Goal: Information Seeking & Learning: Learn about a topic

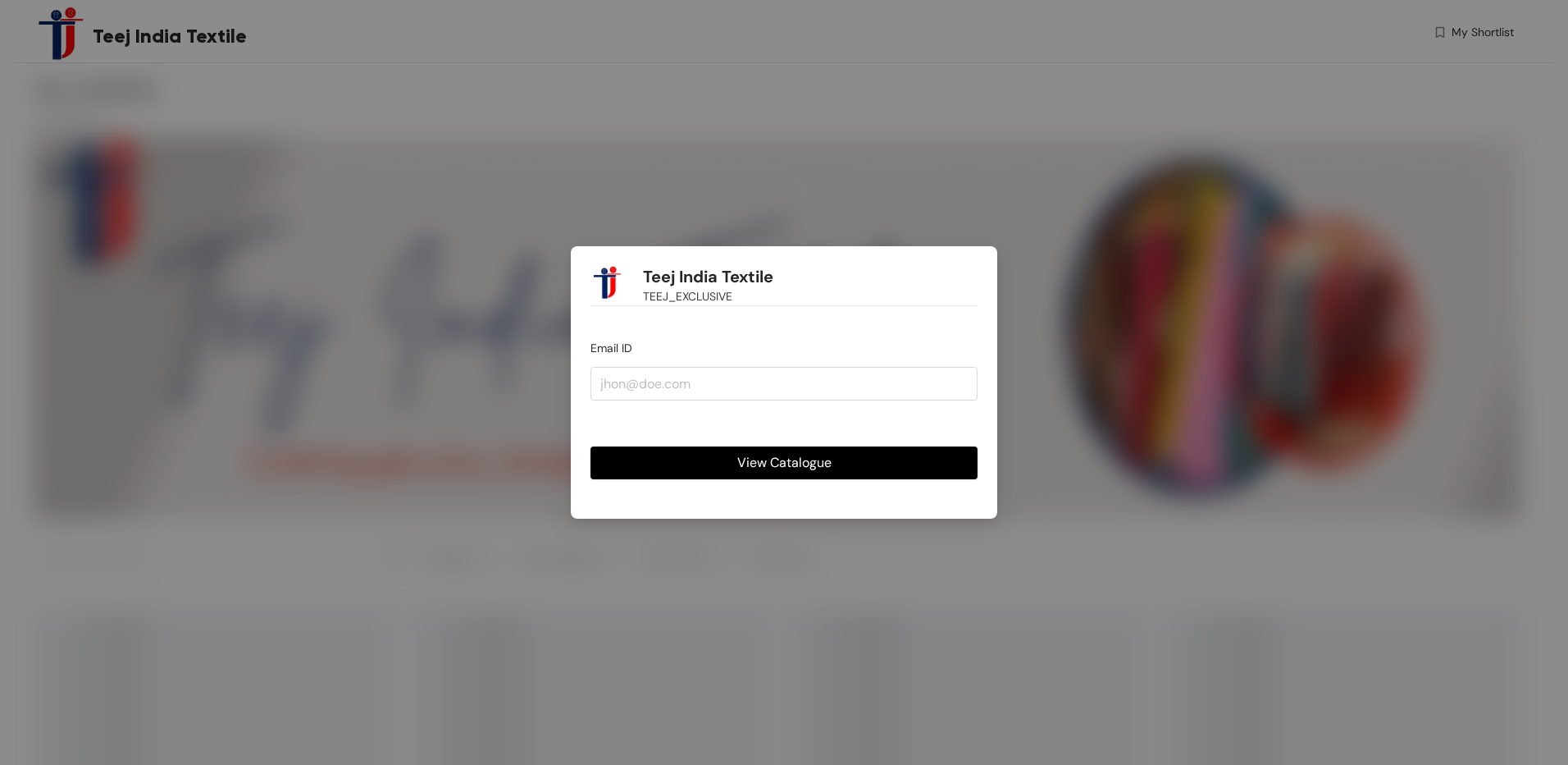
click at [1267, 143] on div "Teej India Textile TEEJ_EXCLUSIVE Email ID View Catalogue" at bounding box center [784, 382] width 1568 height 765
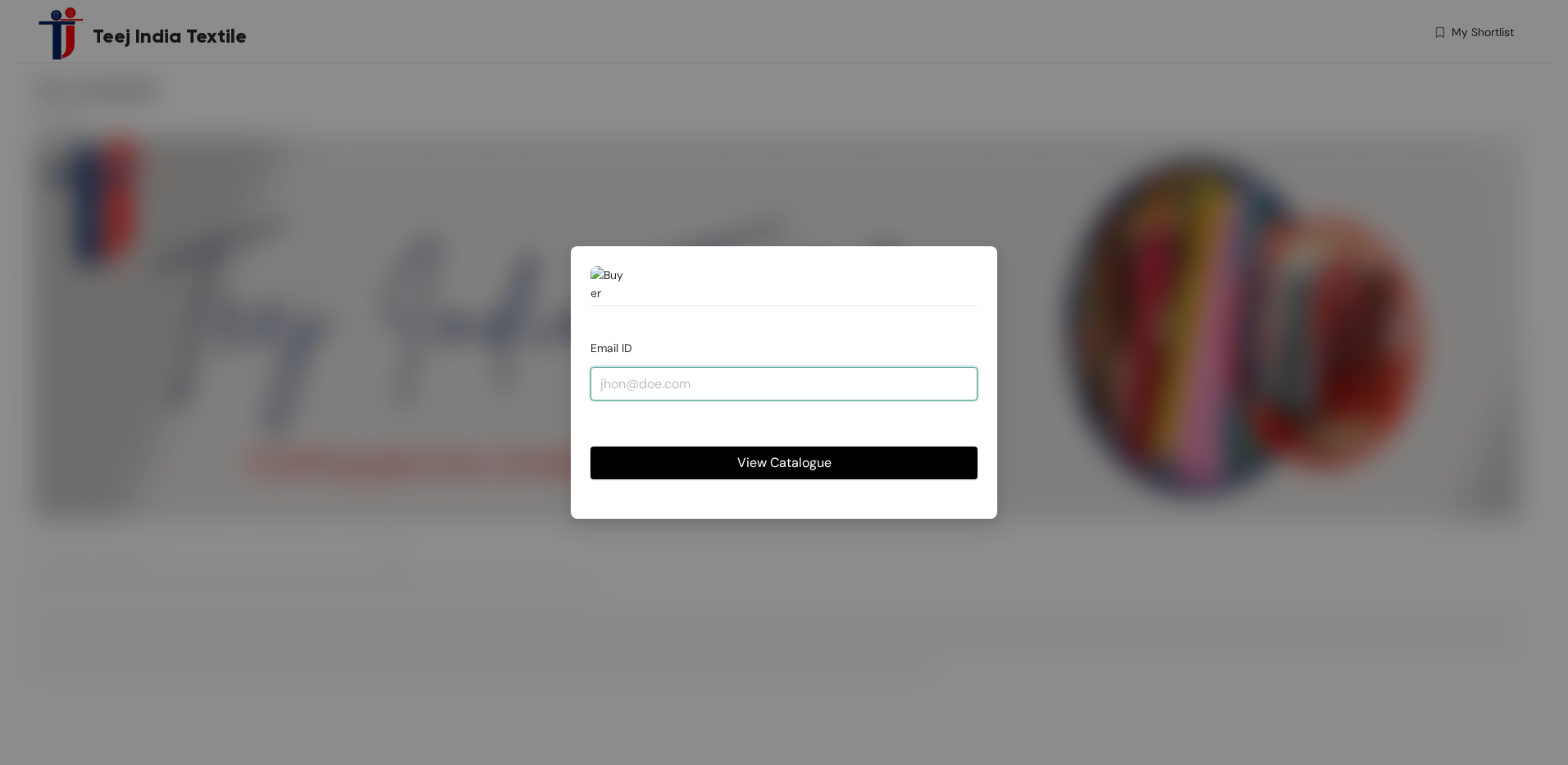
click at [721, 378] on input "email" at bounding box center [784, 383] width 387 height 33
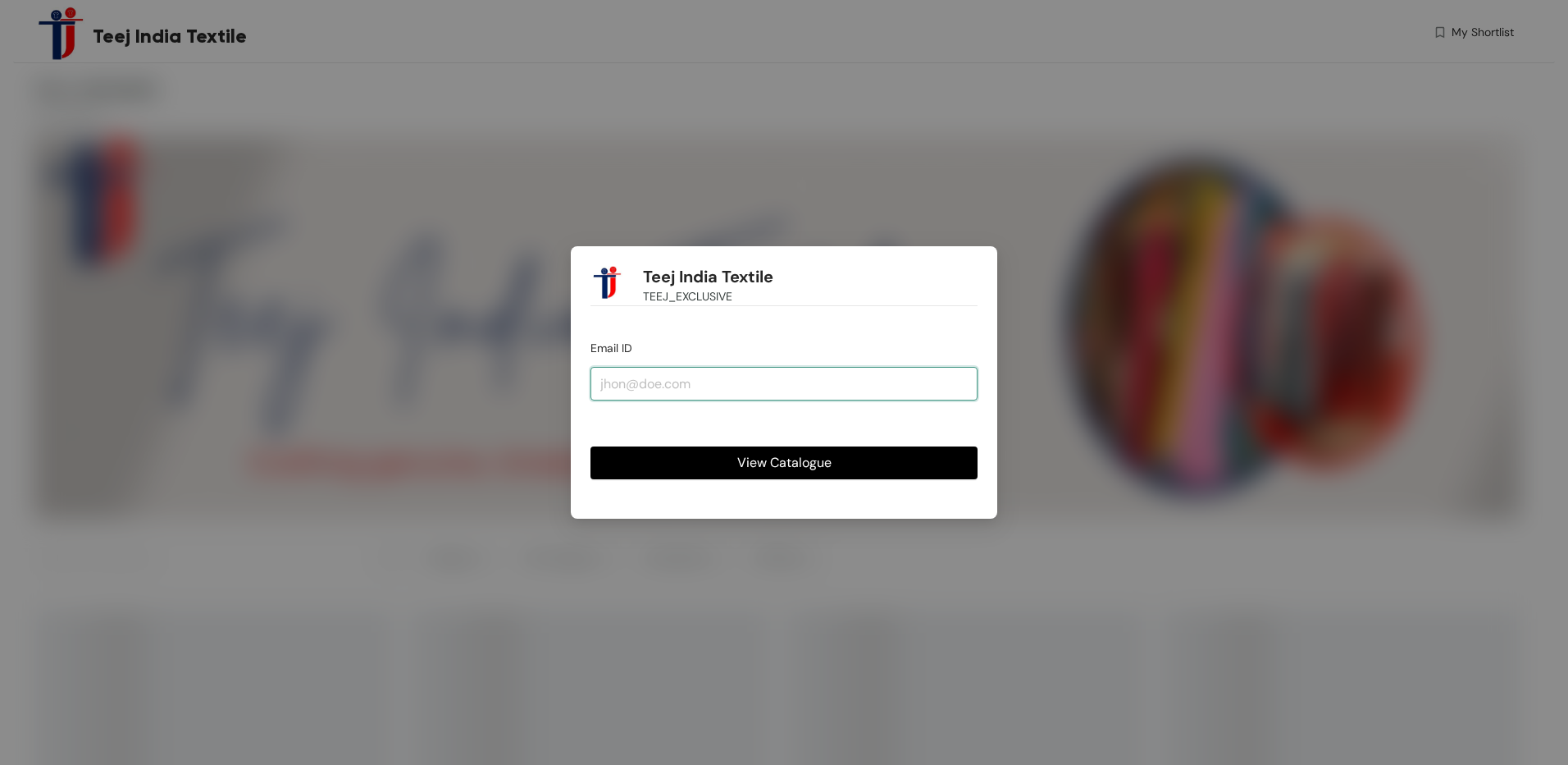
type input "[EMAIL_ADDRESS][DOMAIN_NAME]"
click at [731, 461] on button "View Catalogue" at bounding box center [784, 463] width 387 height 33
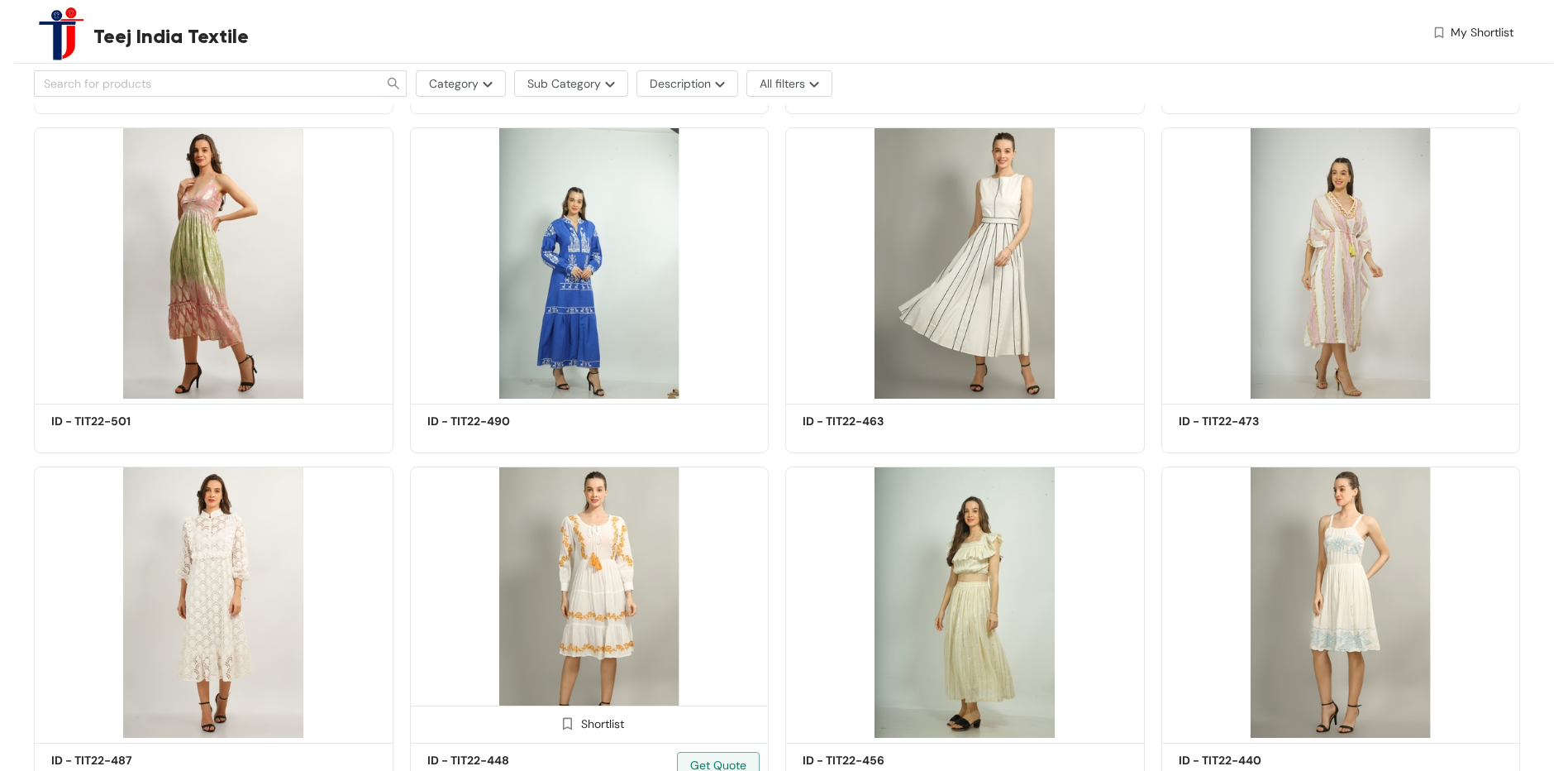
scroll to position [1654, 0]
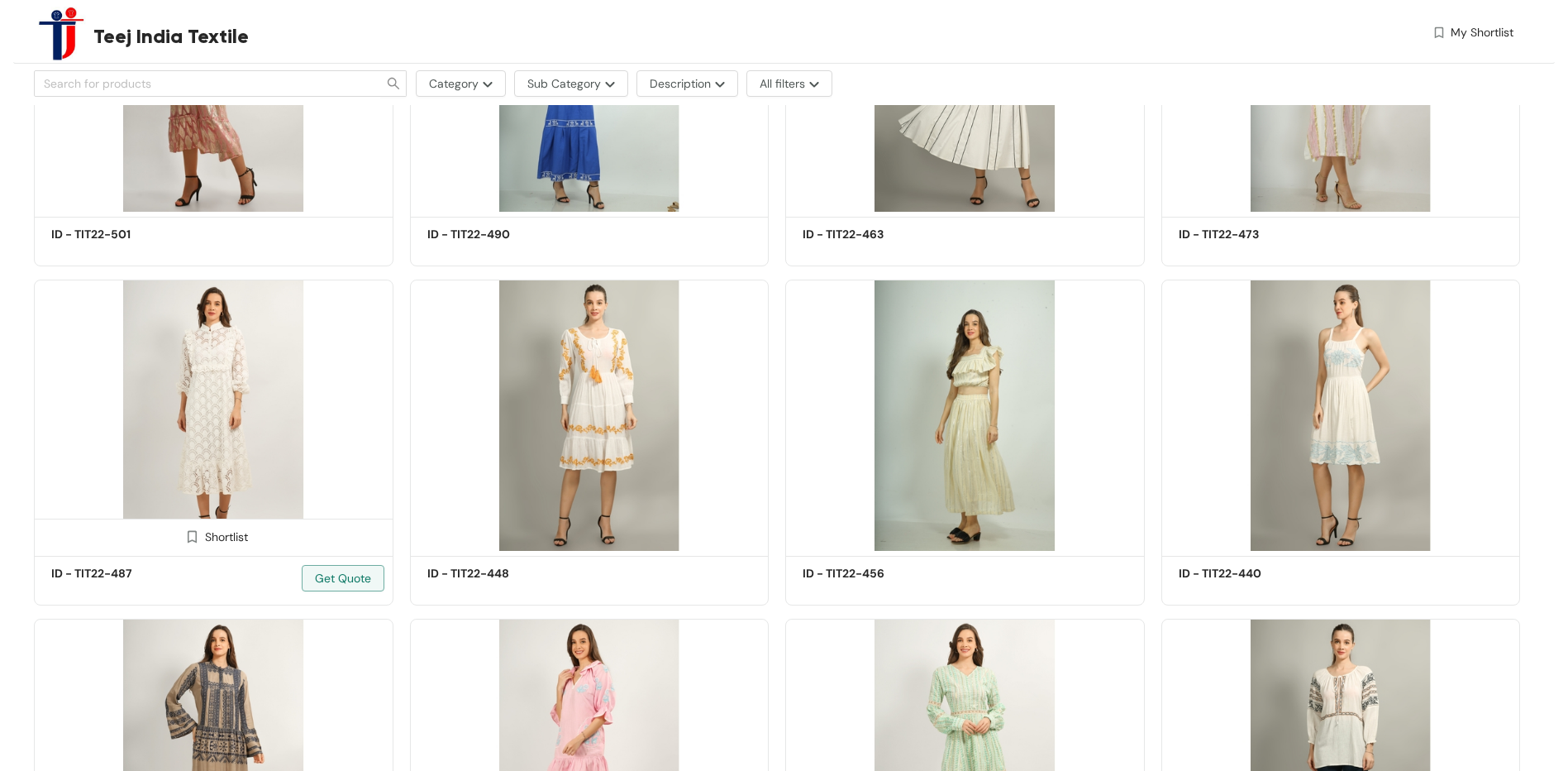
click at [249, 491] on img at bounding box center [214, 415] width 360 height 272
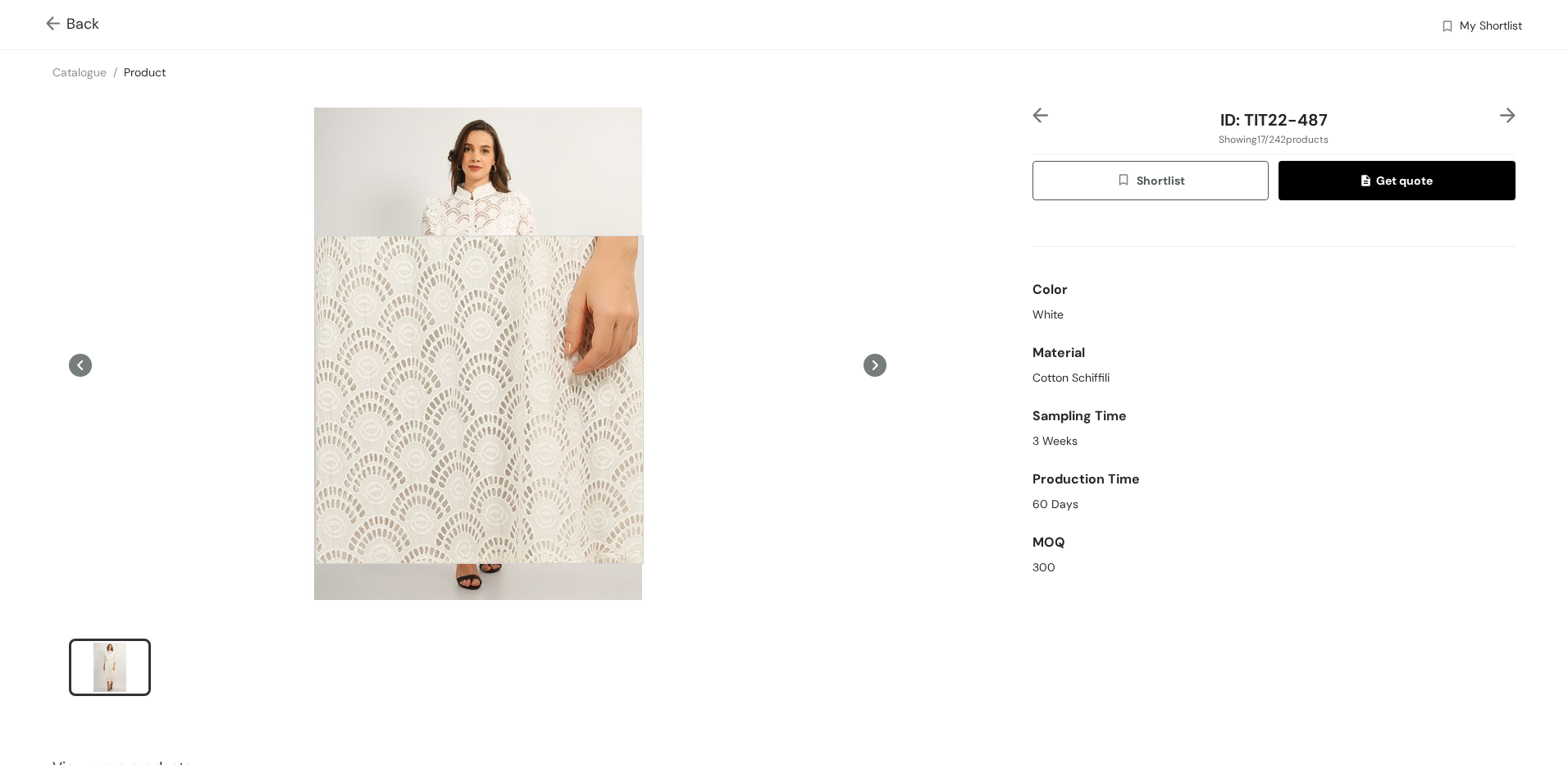
click at [480, 400] on div at bounding box center [480, 399] width 328 height 328
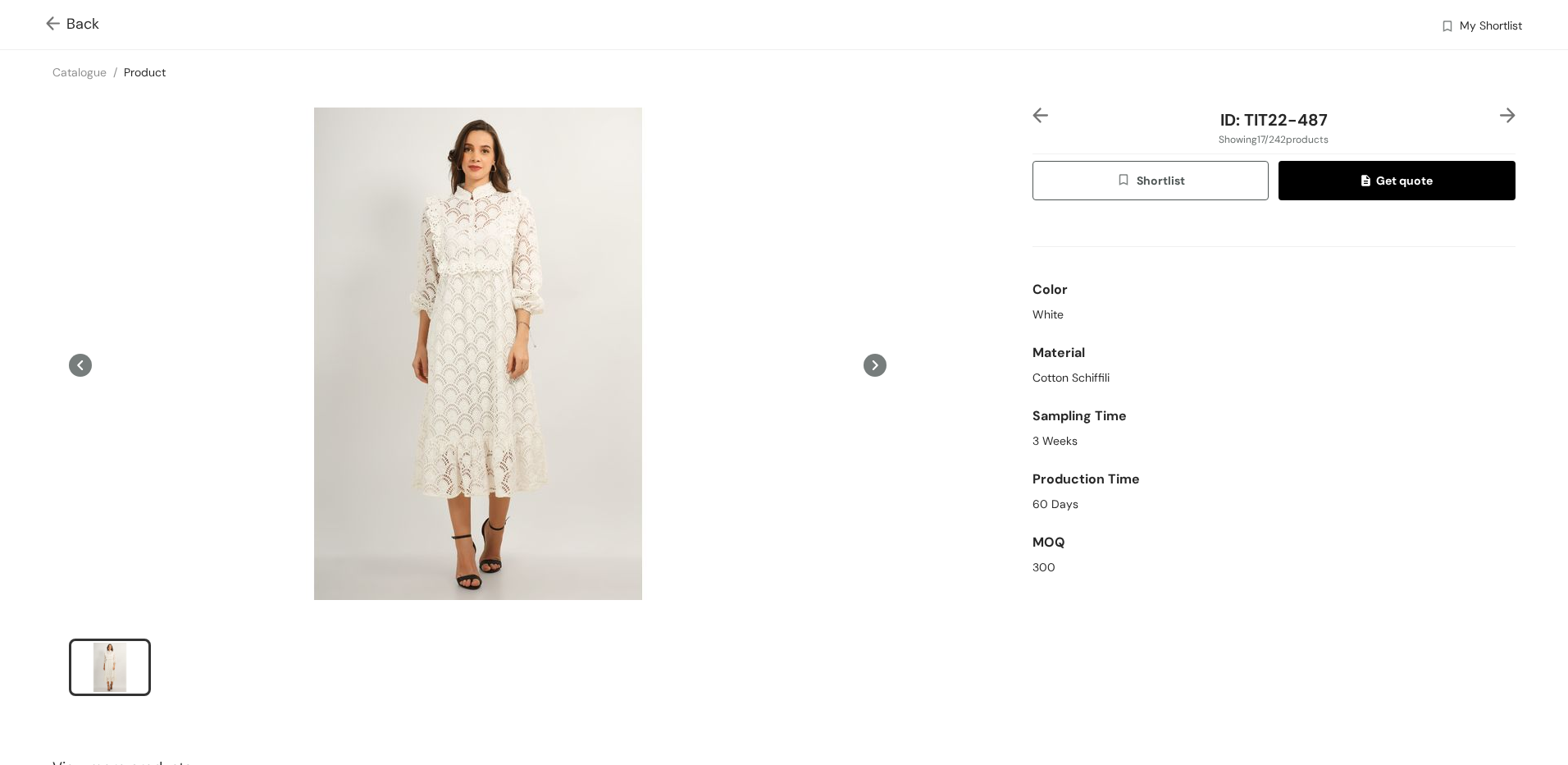
click at [52, 29] on img at bounding box center [55, 25] width 20 height 18
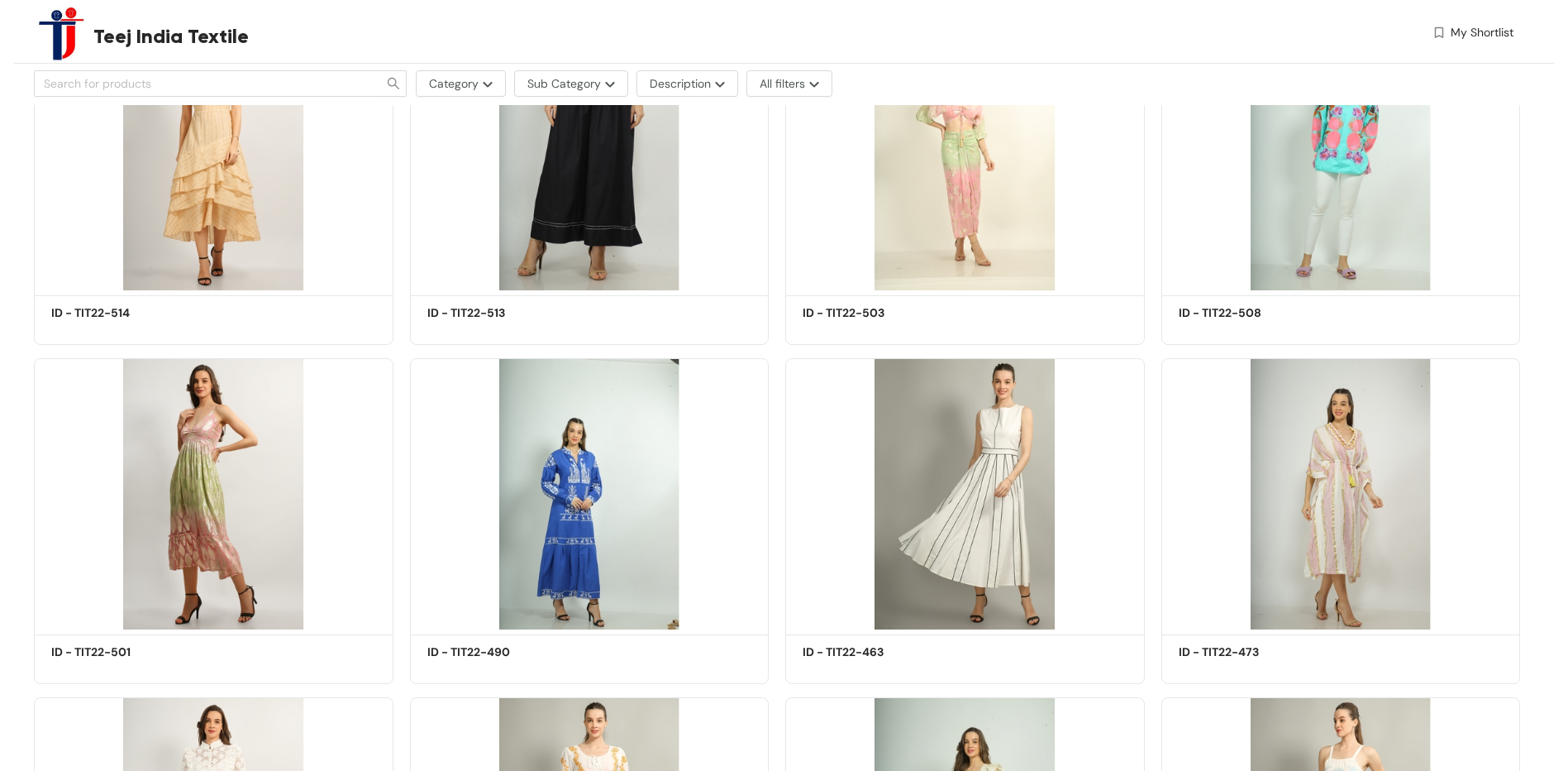
scroll to position [1714, 0]
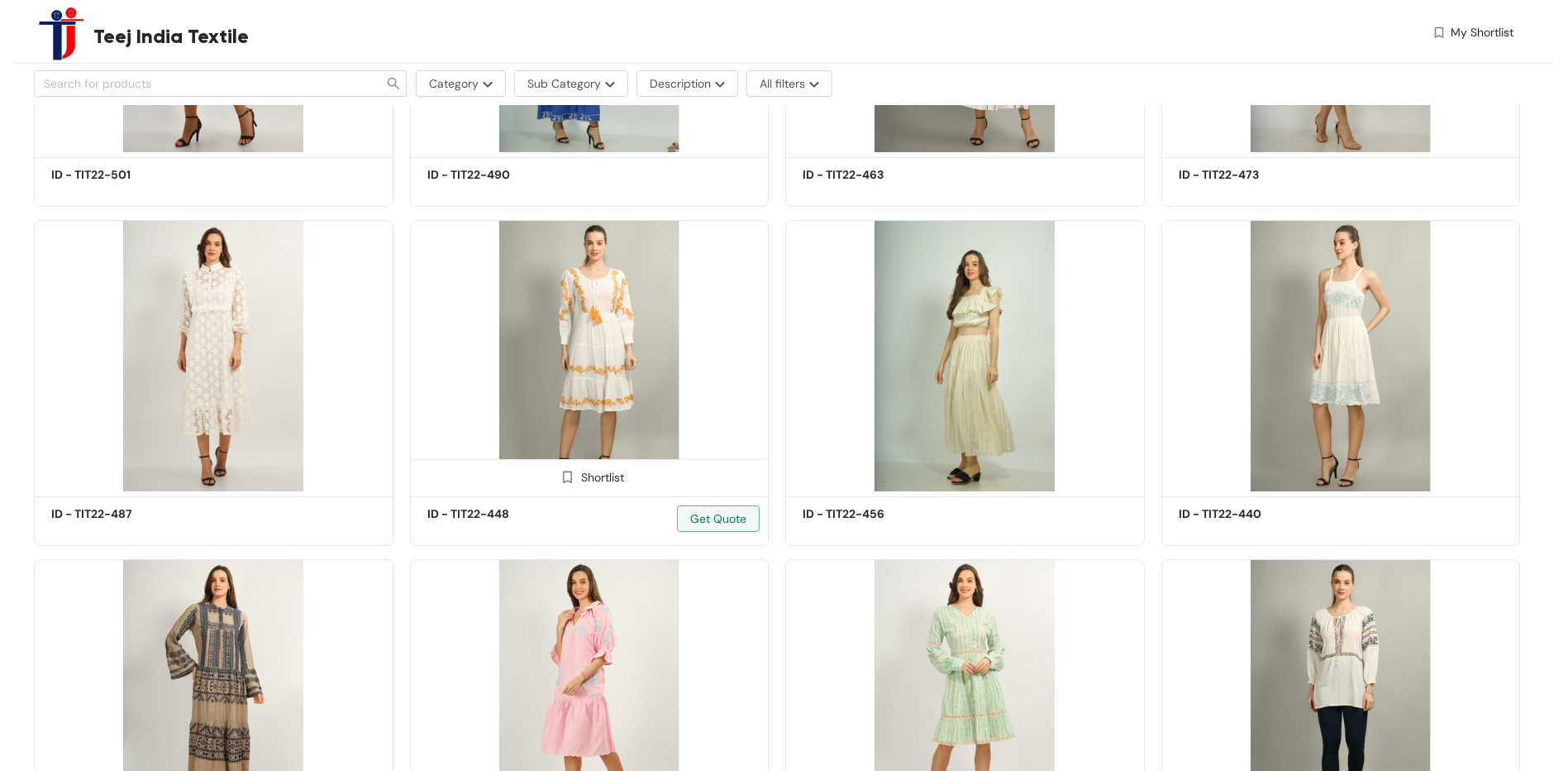
click at [645, 401] on img at bounding box center [589, 355] width 360 height 272
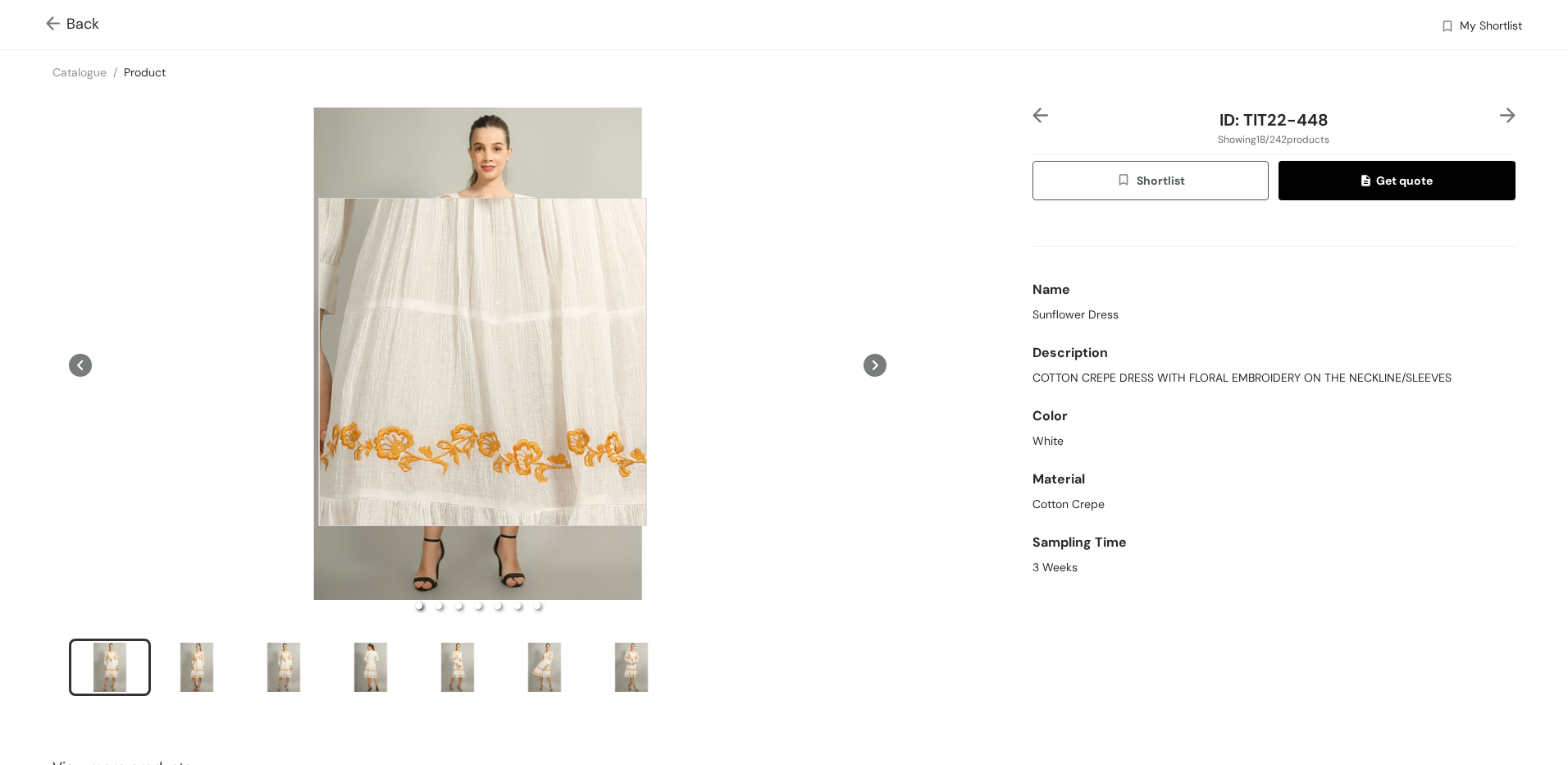
click at [483, 362] on div at bounding box center [482, 361] width 328 height 328
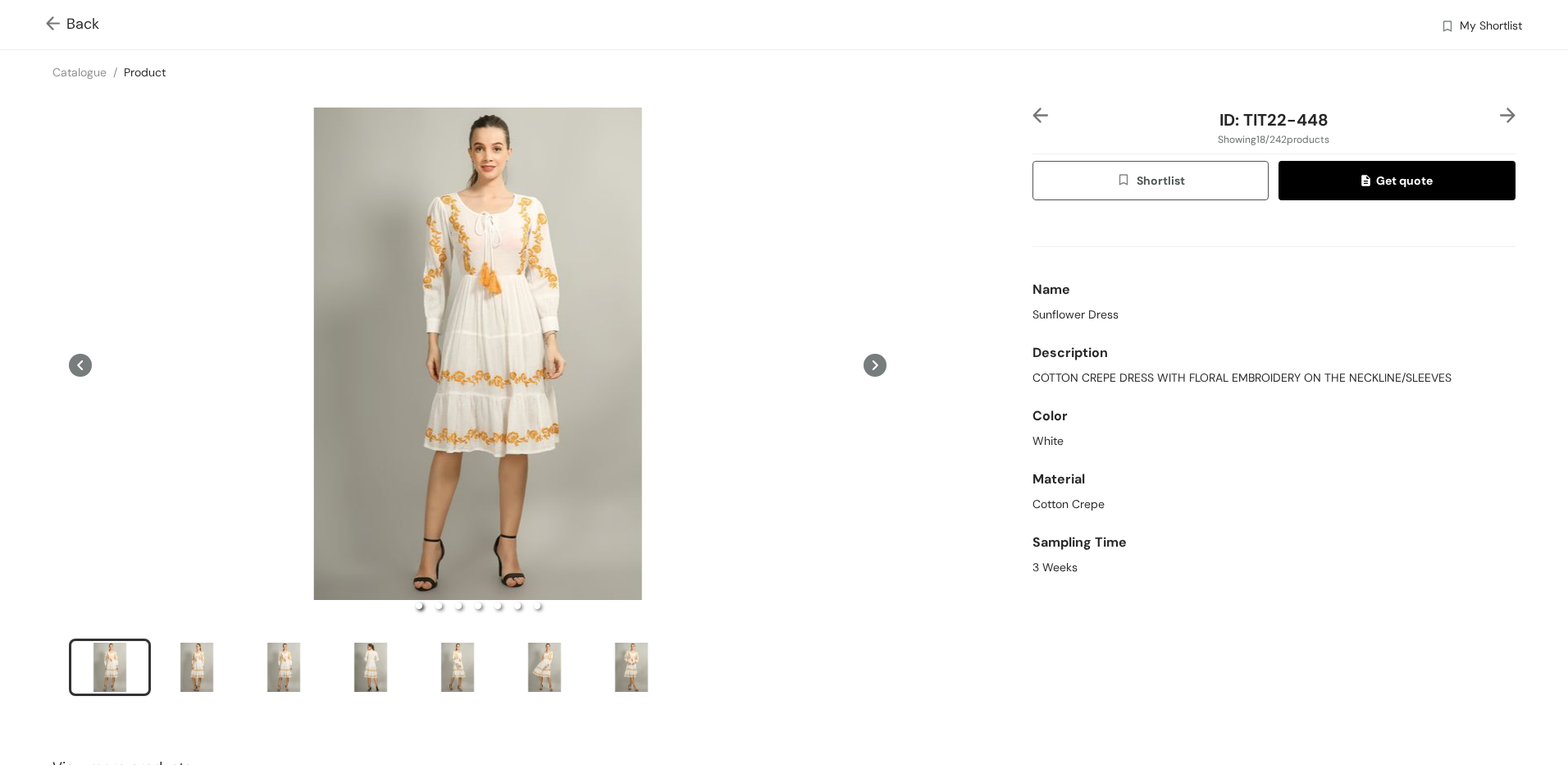
click at [52, 18] on img at bounding box center [55, 25] width 20 height 18
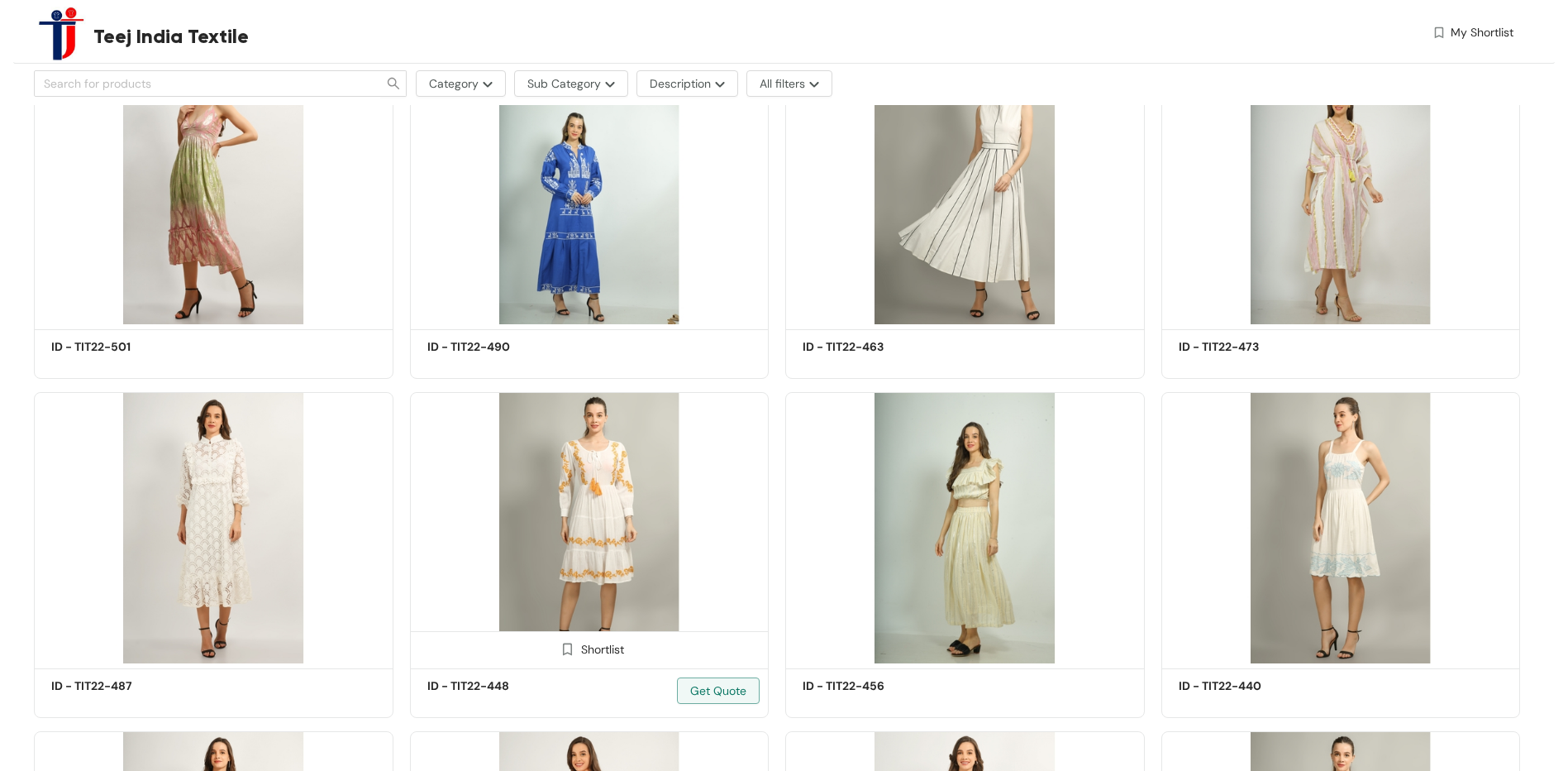
scroll to position [1571, 0]
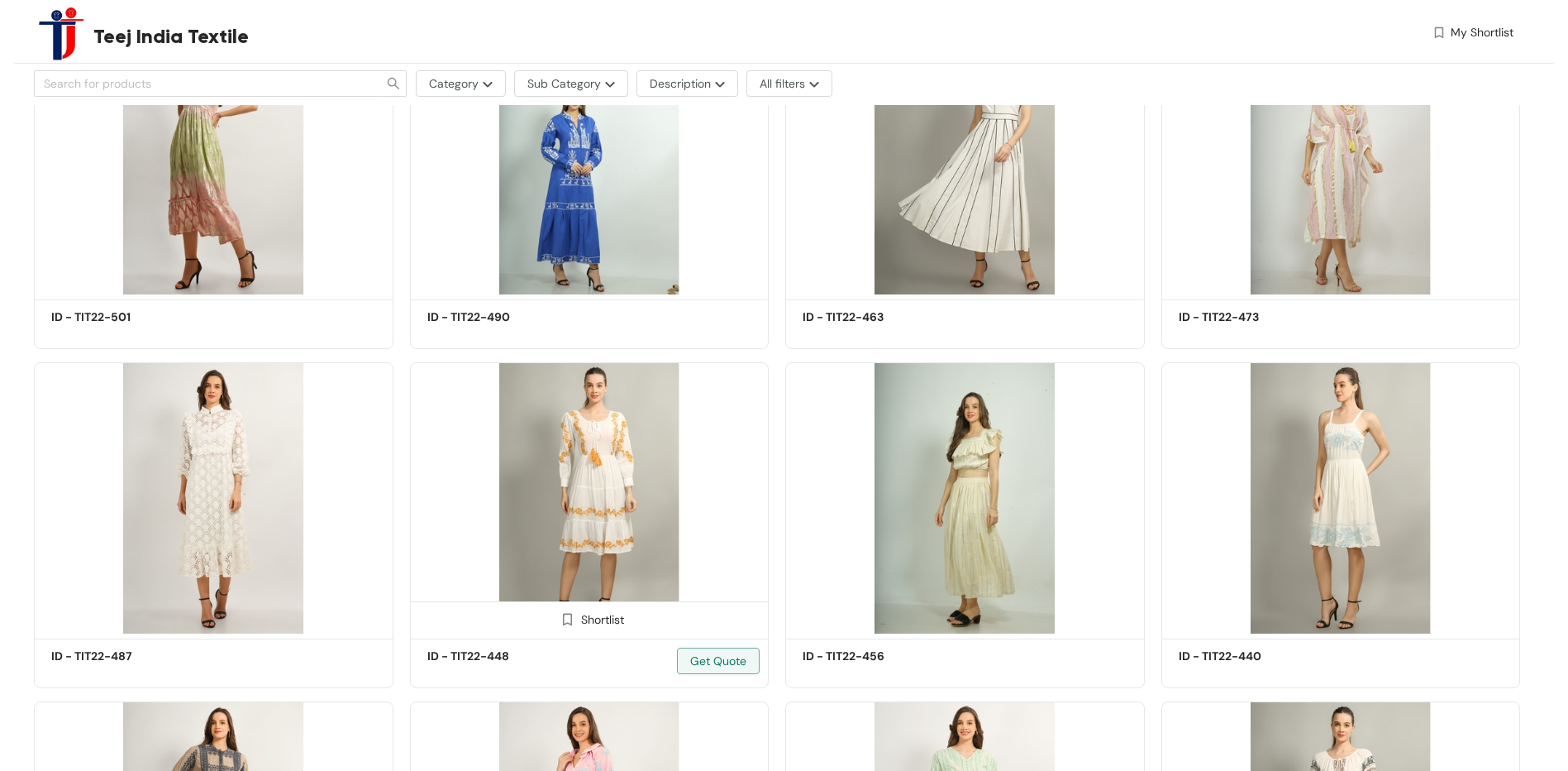
click at [641, 485] on img at bounding box center [589, 497] width 360 height 272
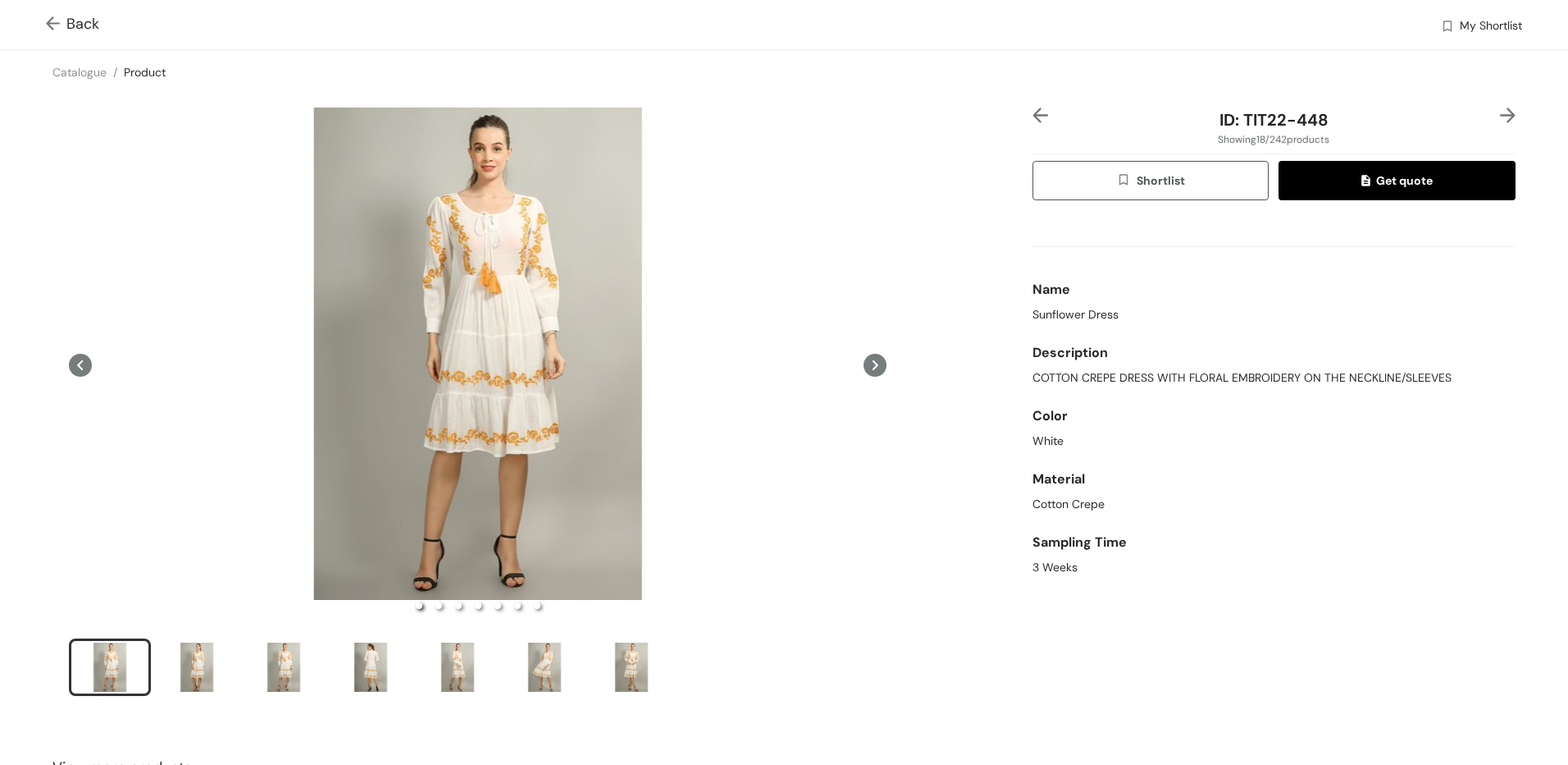
click at [55, 15] on span at bounding box center [55, 23] width 20 height 19
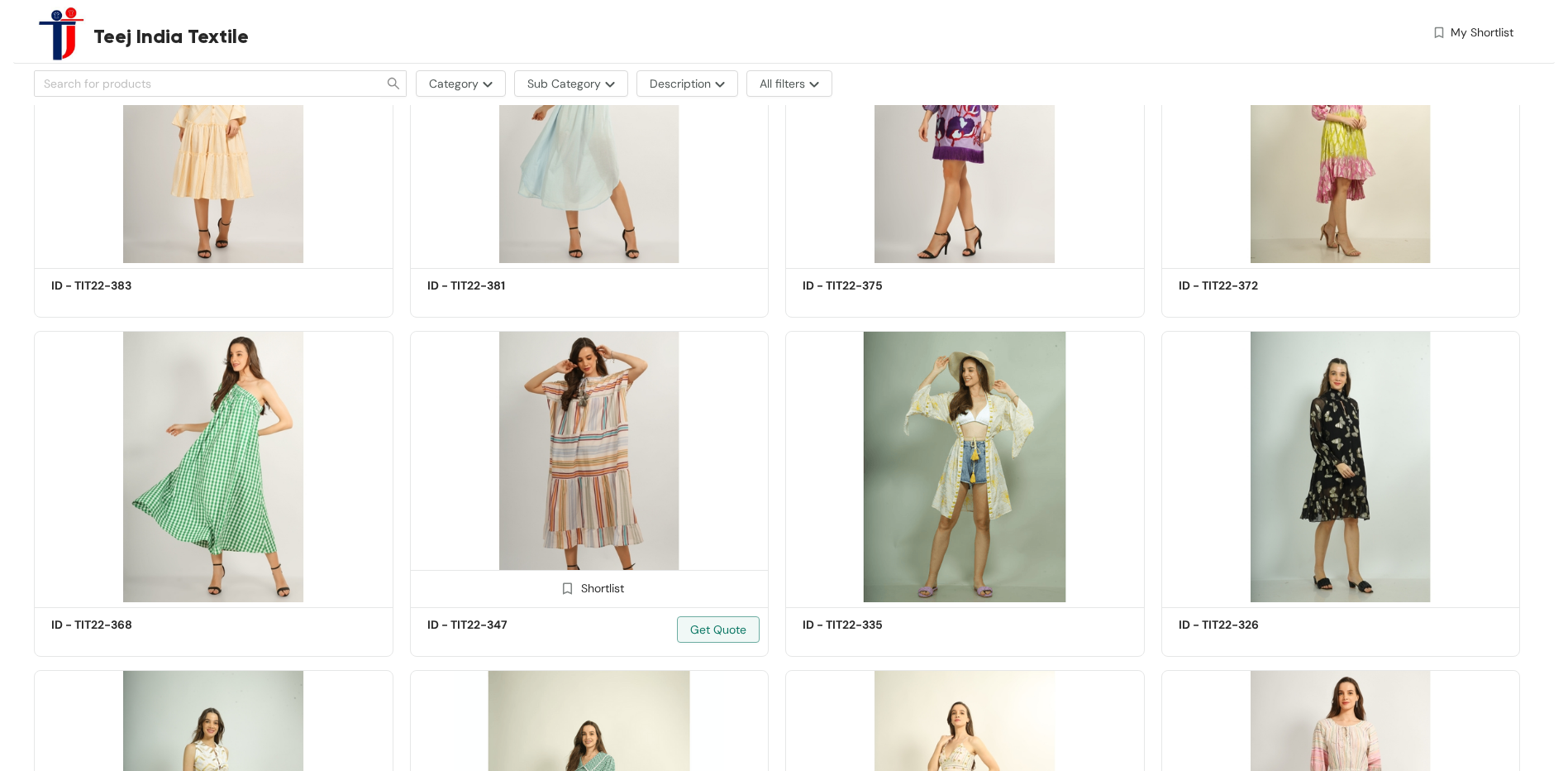
scroll to position [3308, 0]
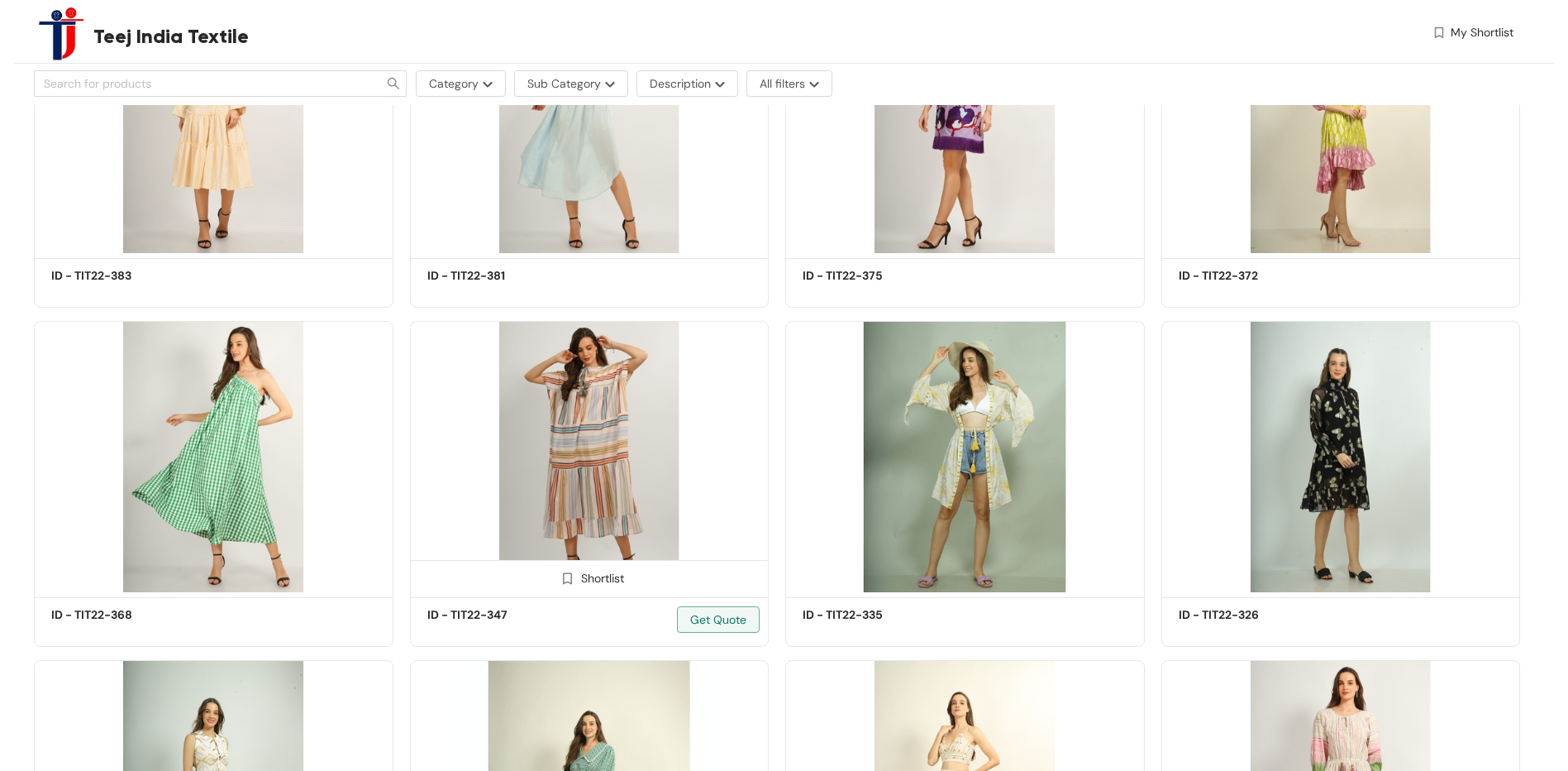
click at [561, 475] on img at bounding box center [589, 456] width 360 height 272
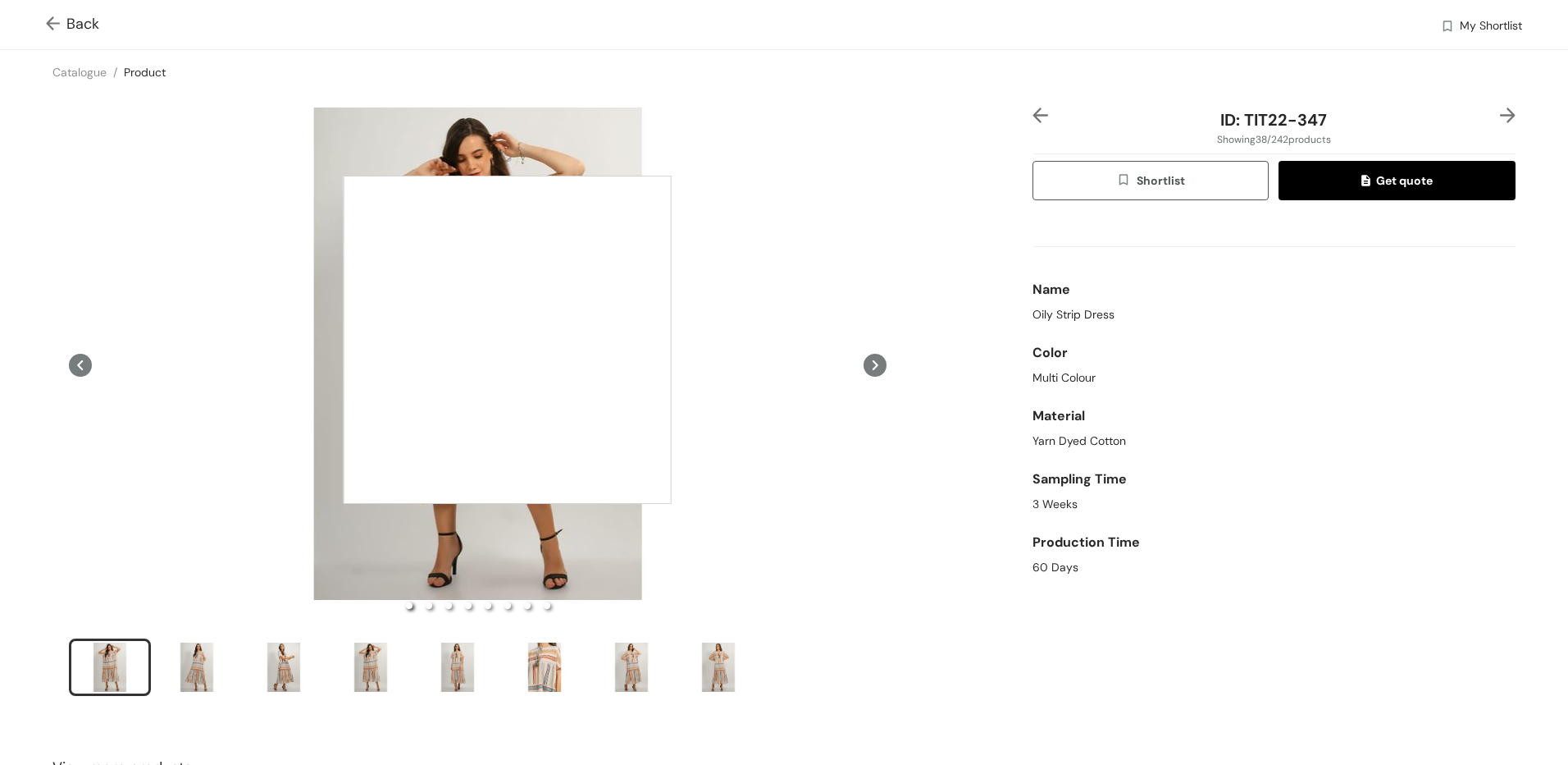
click at [508, 340] on div at bounding box center [507, 339] width 328 height 328
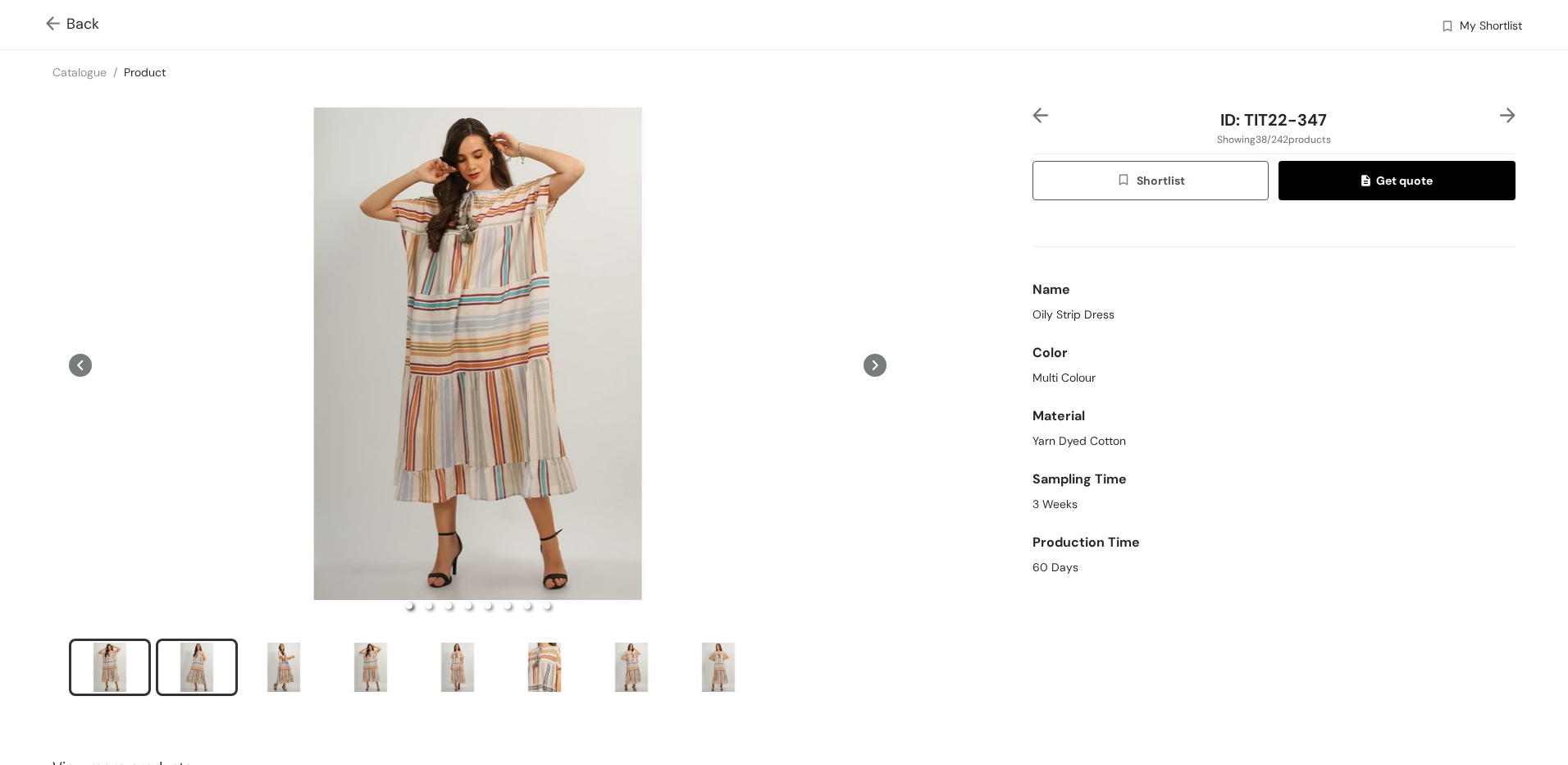
drag, startPoint x: 229, startPoint y: 675, endPoint x: 220, endPoint y: 677, distance: 9.2
click at [224, 677] on div "slide item 2" at bounding box center [196, 667] width 74 height 50
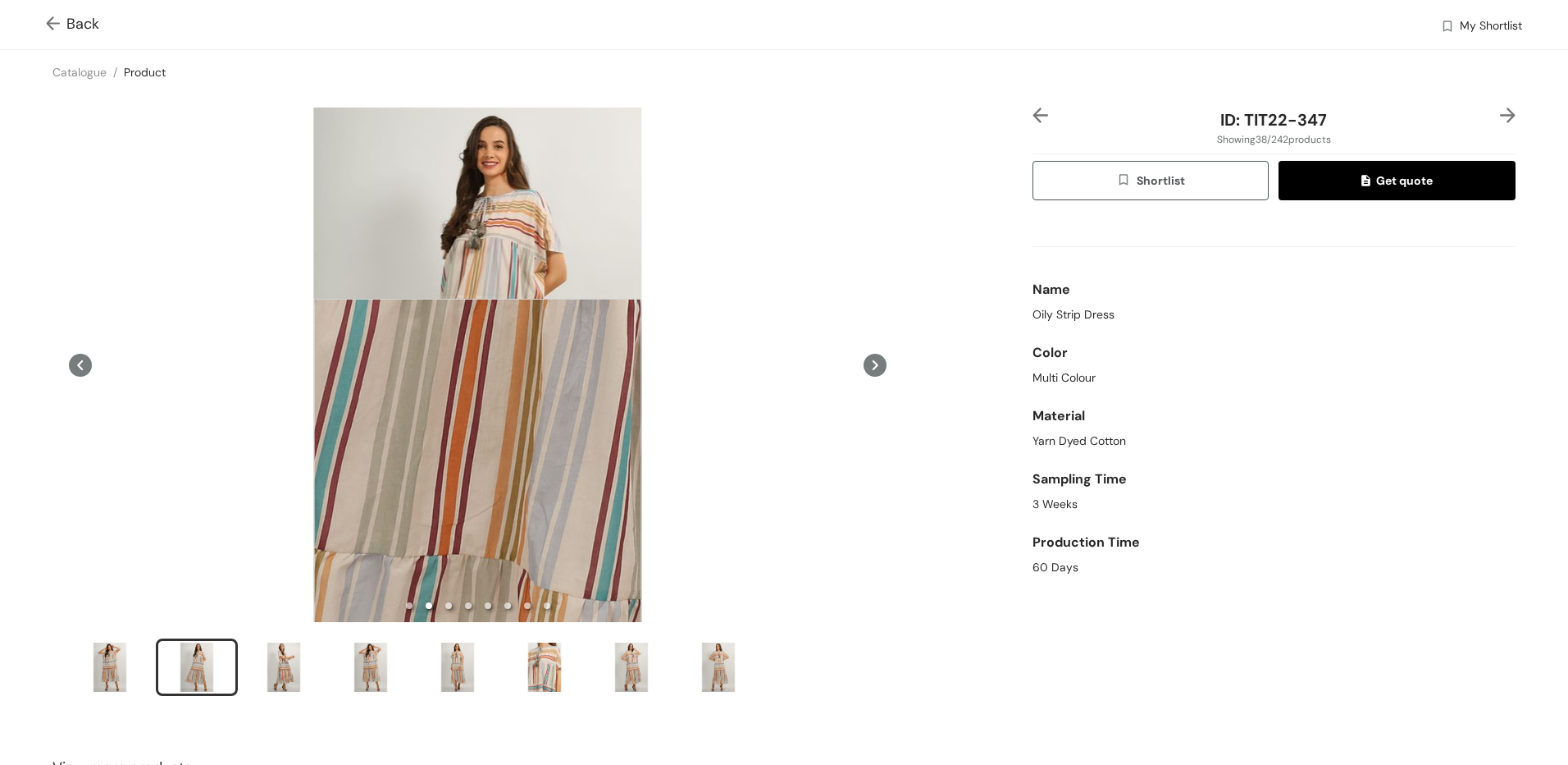
click at [478, 463] on div at bounding box center [477, 462] width 328 height 328
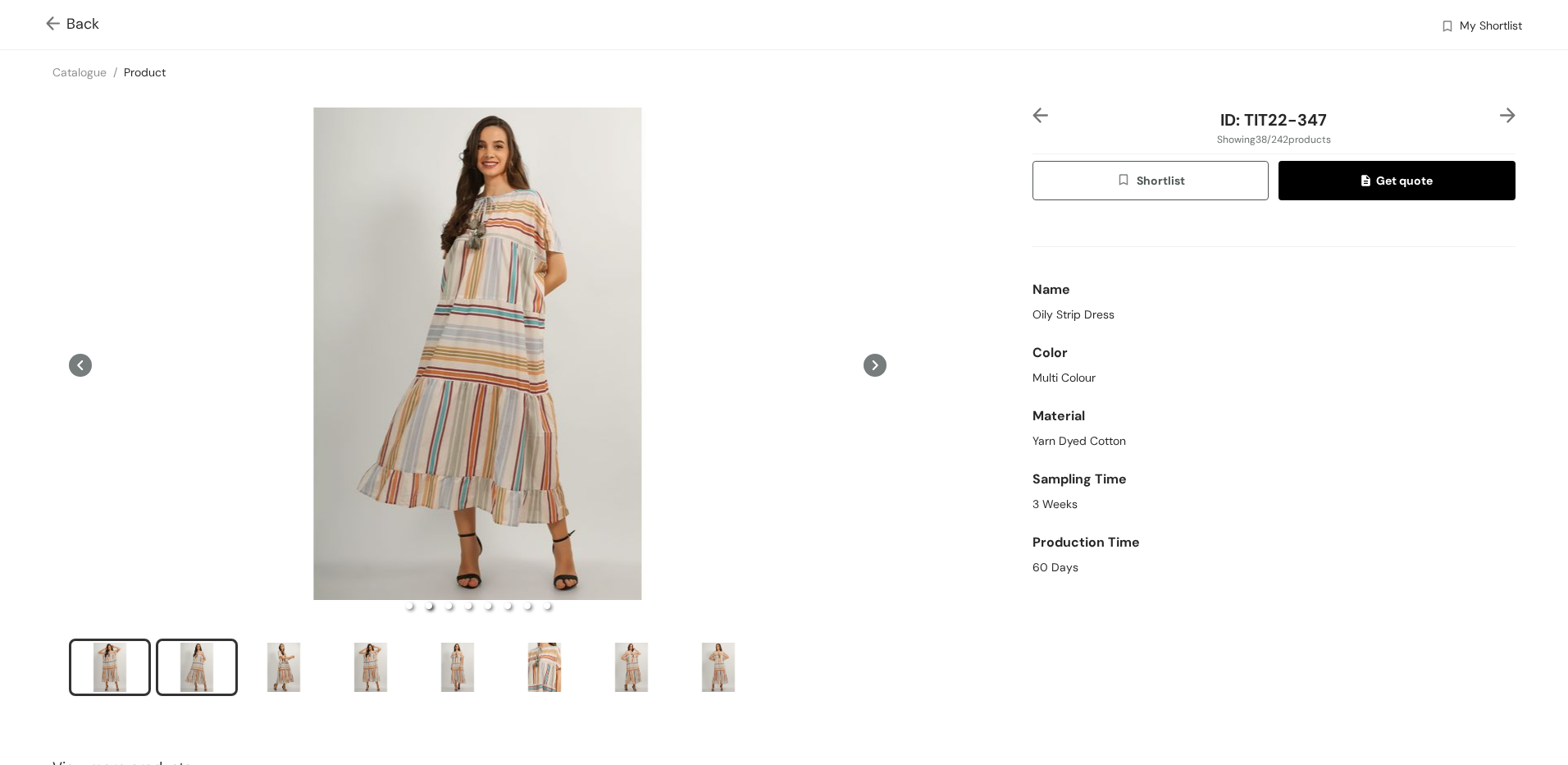
click at [103, 650] on div "slide item 1" at bounding box center [110, 667] width 74 height 50
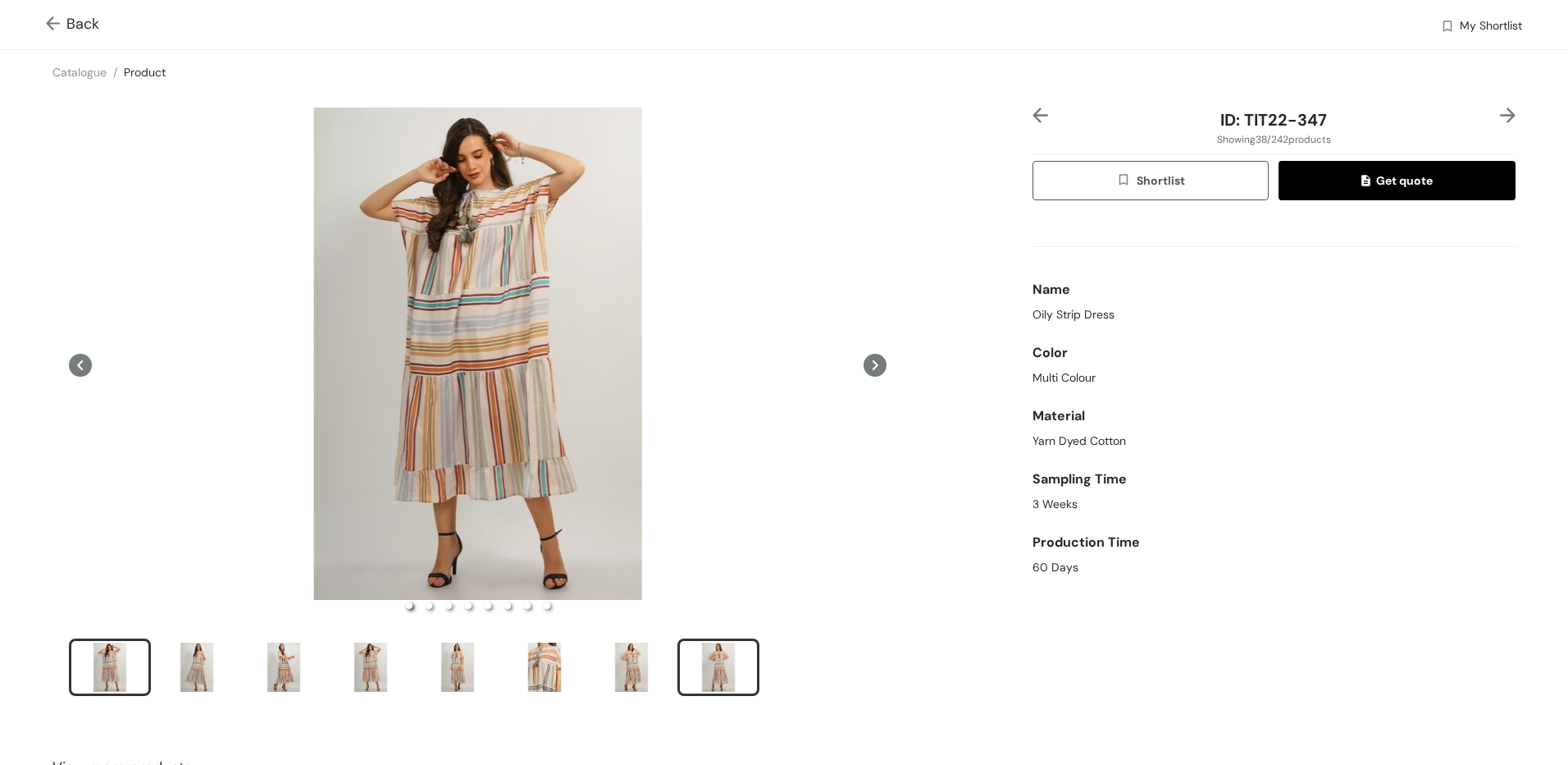
click at [725, 660] on div "slide item 8" at bounding box center [719, 667] width 74 height 50
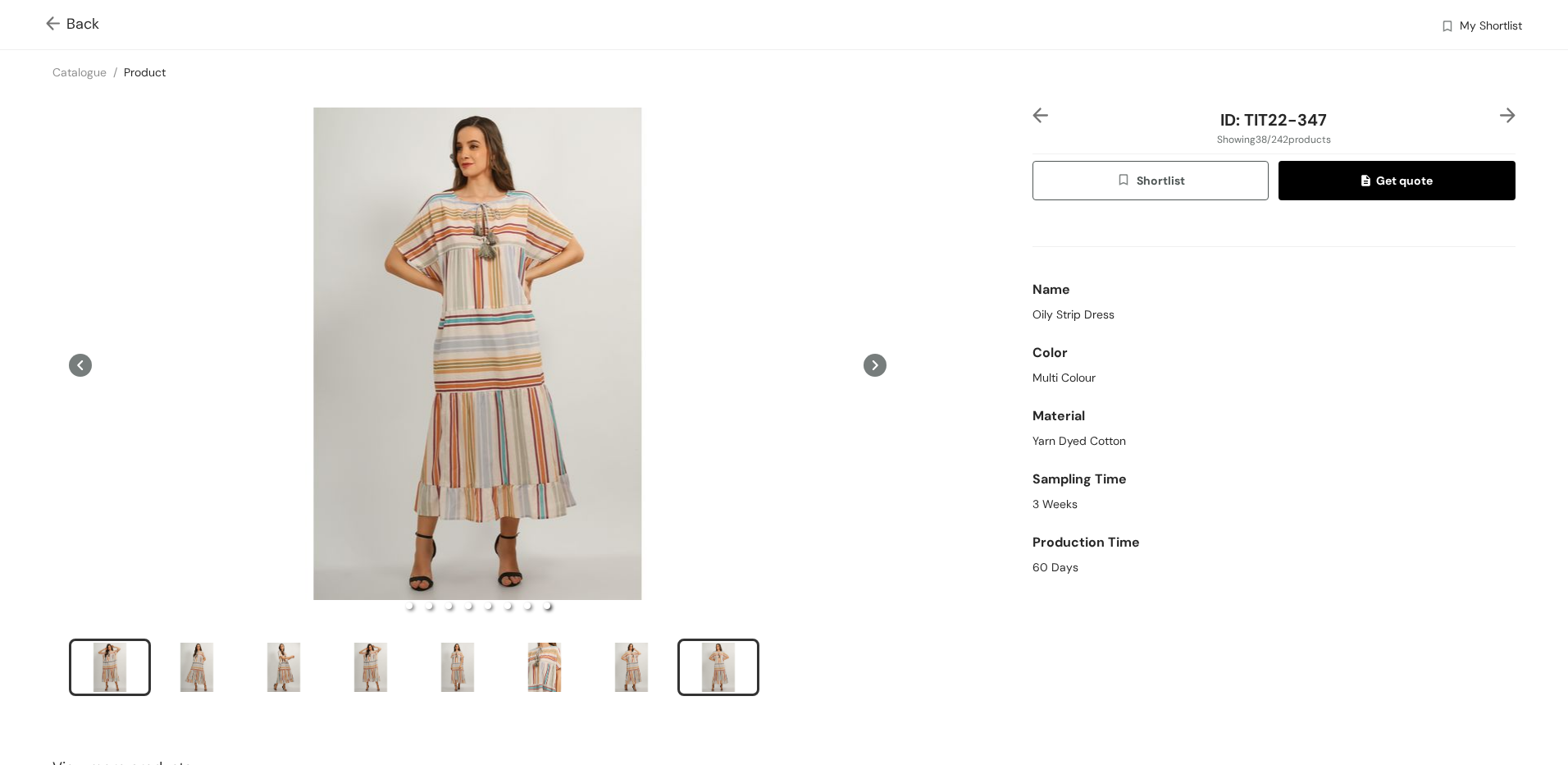
click at [103, 668] on div "slide item 1" at bounding box center [110, 667] width 74 height 50
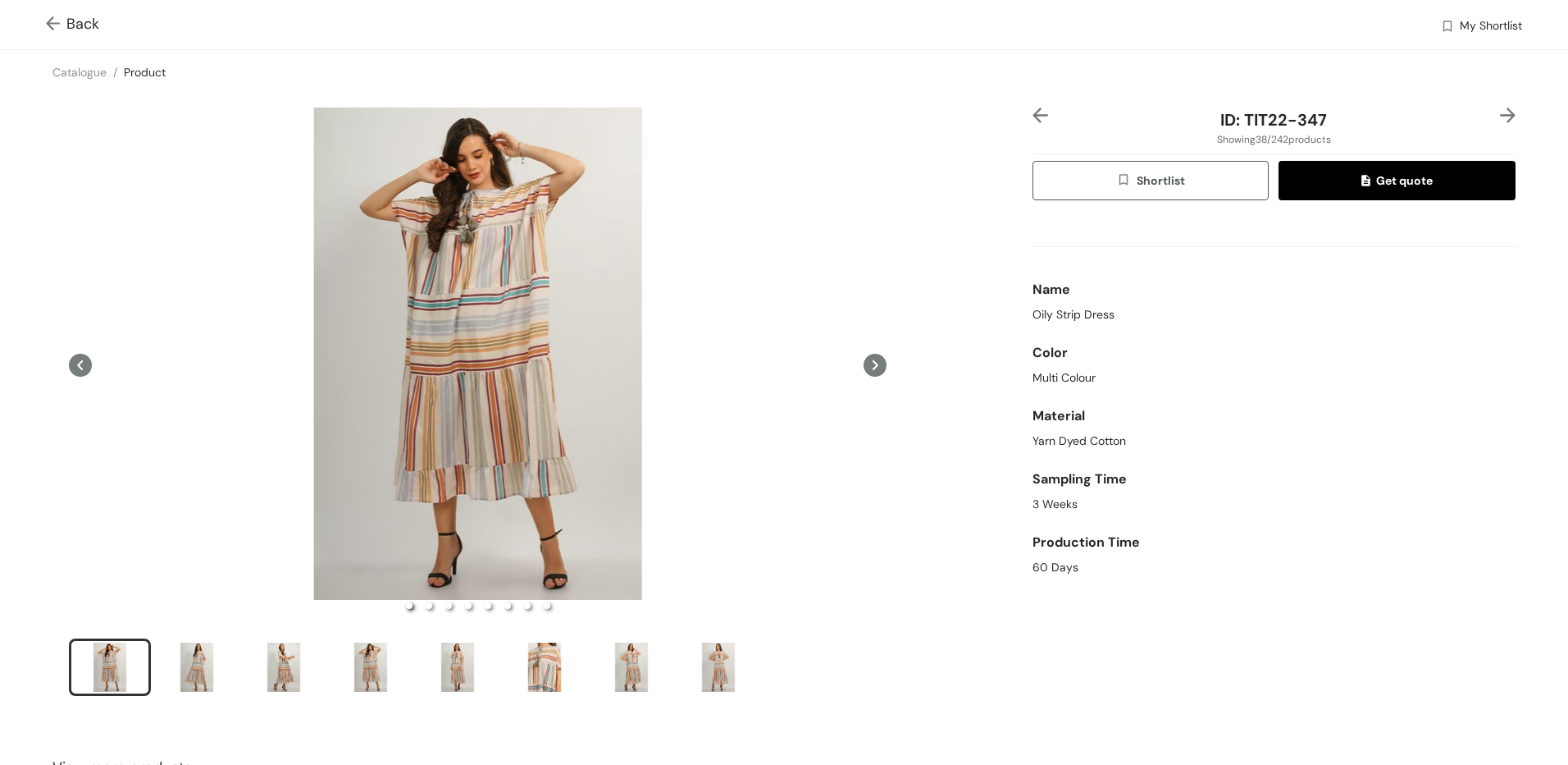
click at [54, 23] on img at bounding box center [55, 25] width 20 height 18
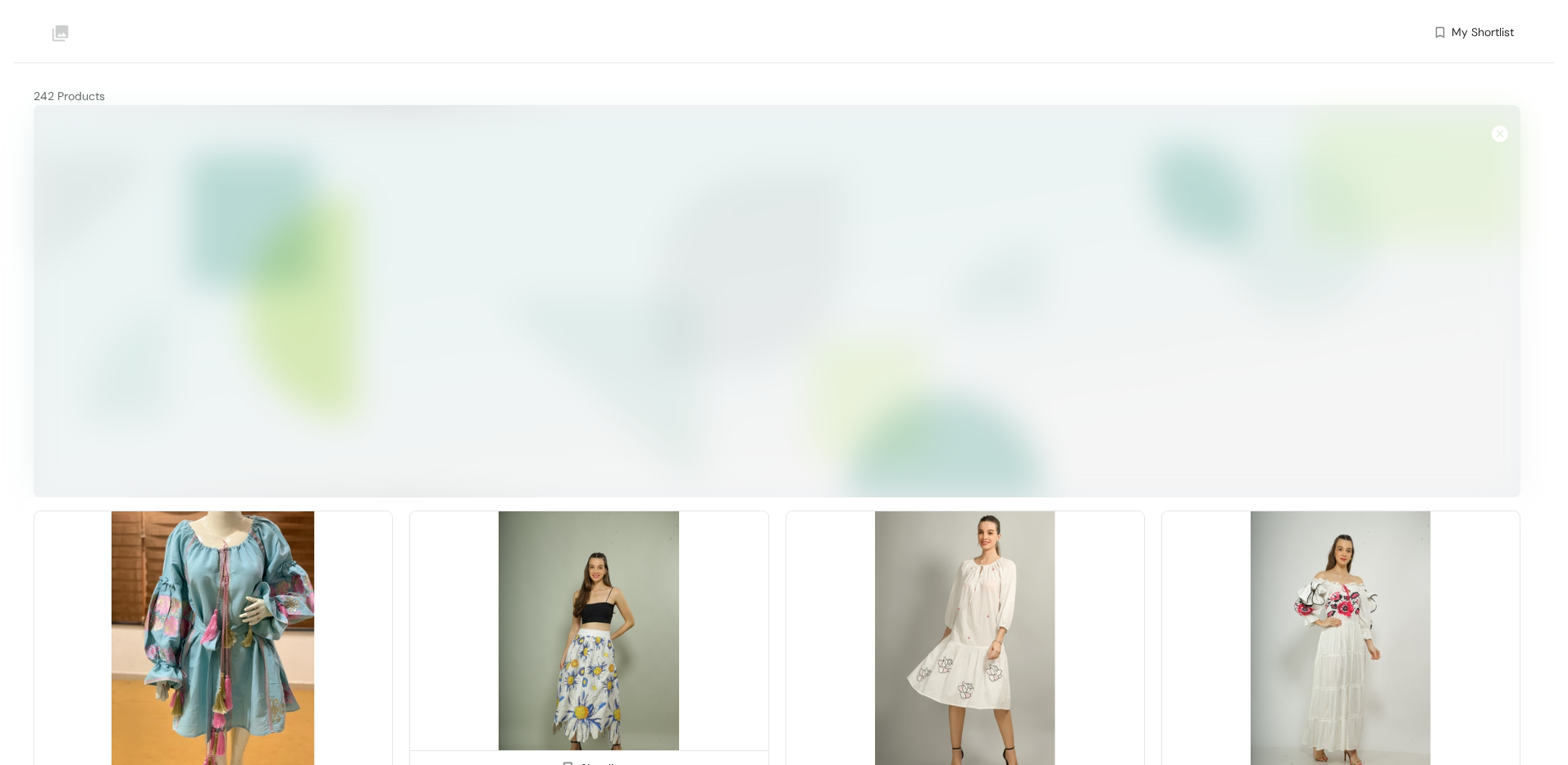
click at [1491, 131] on div at bounding box center [777, 301] width 1487 height 392
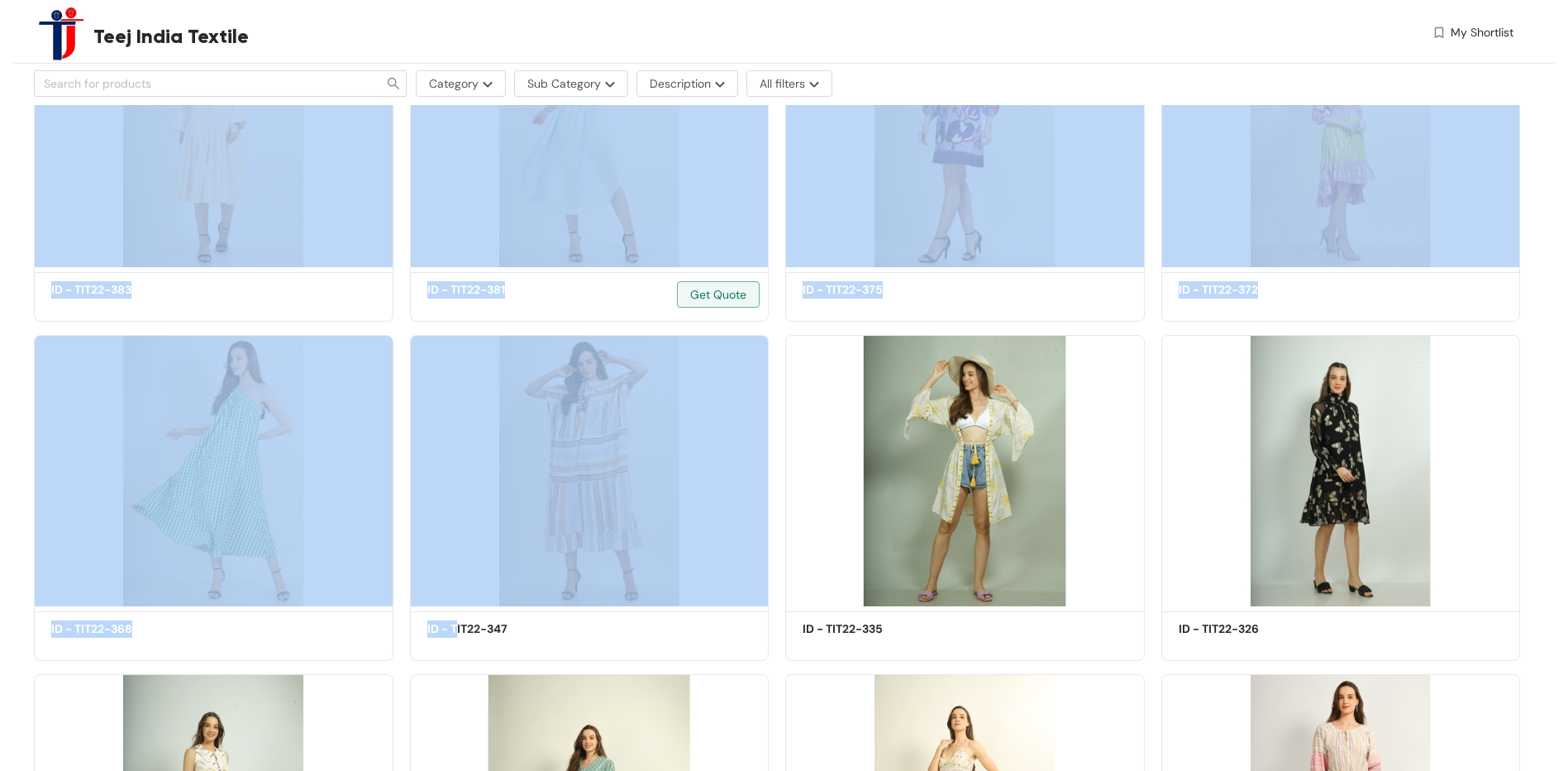
scroll to position [3308, 0]
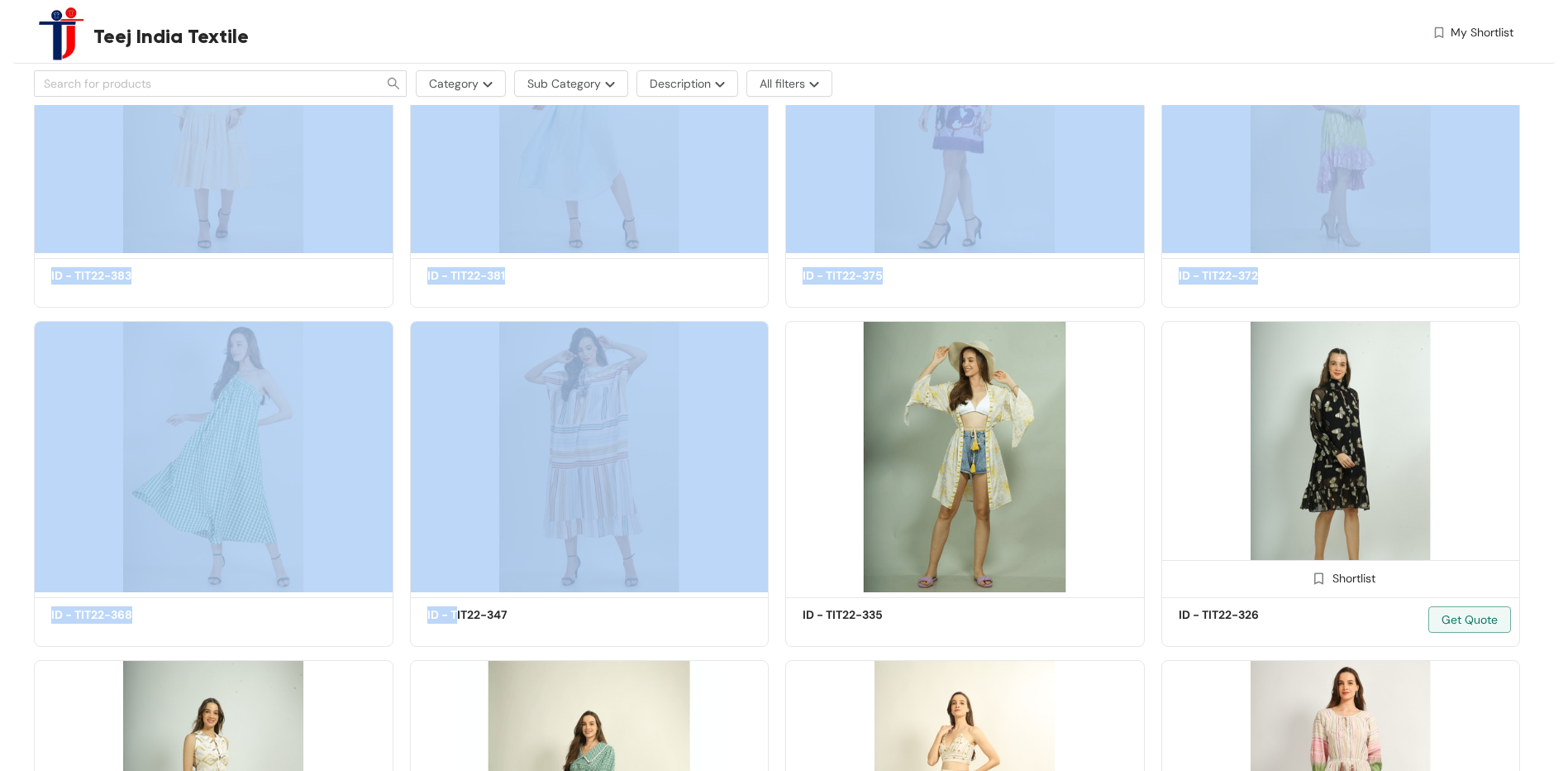
click at [1488, 474] on img at bounding box center [1341, 456] width 360 height 272
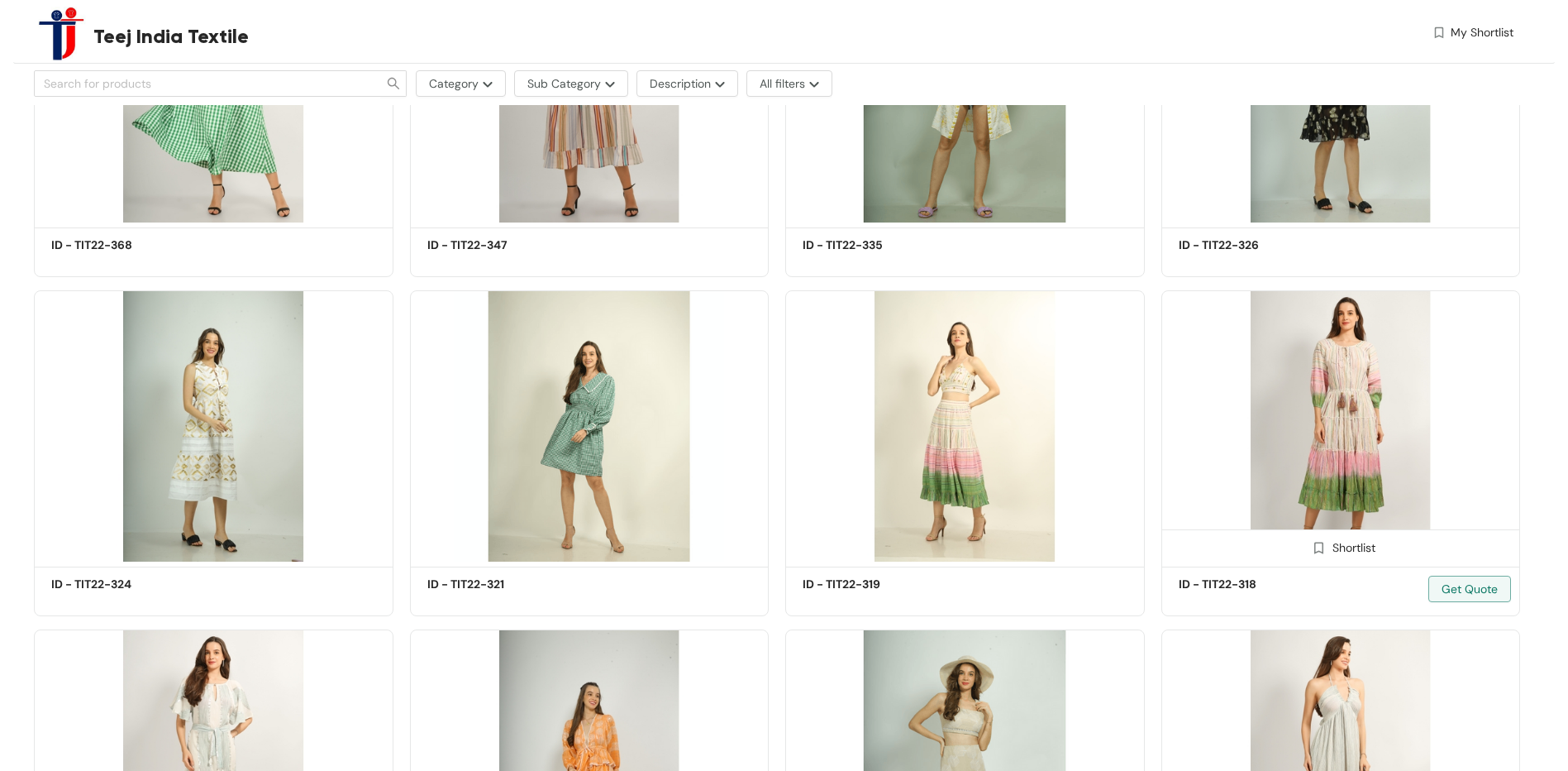
scroll to position [3678, 0]
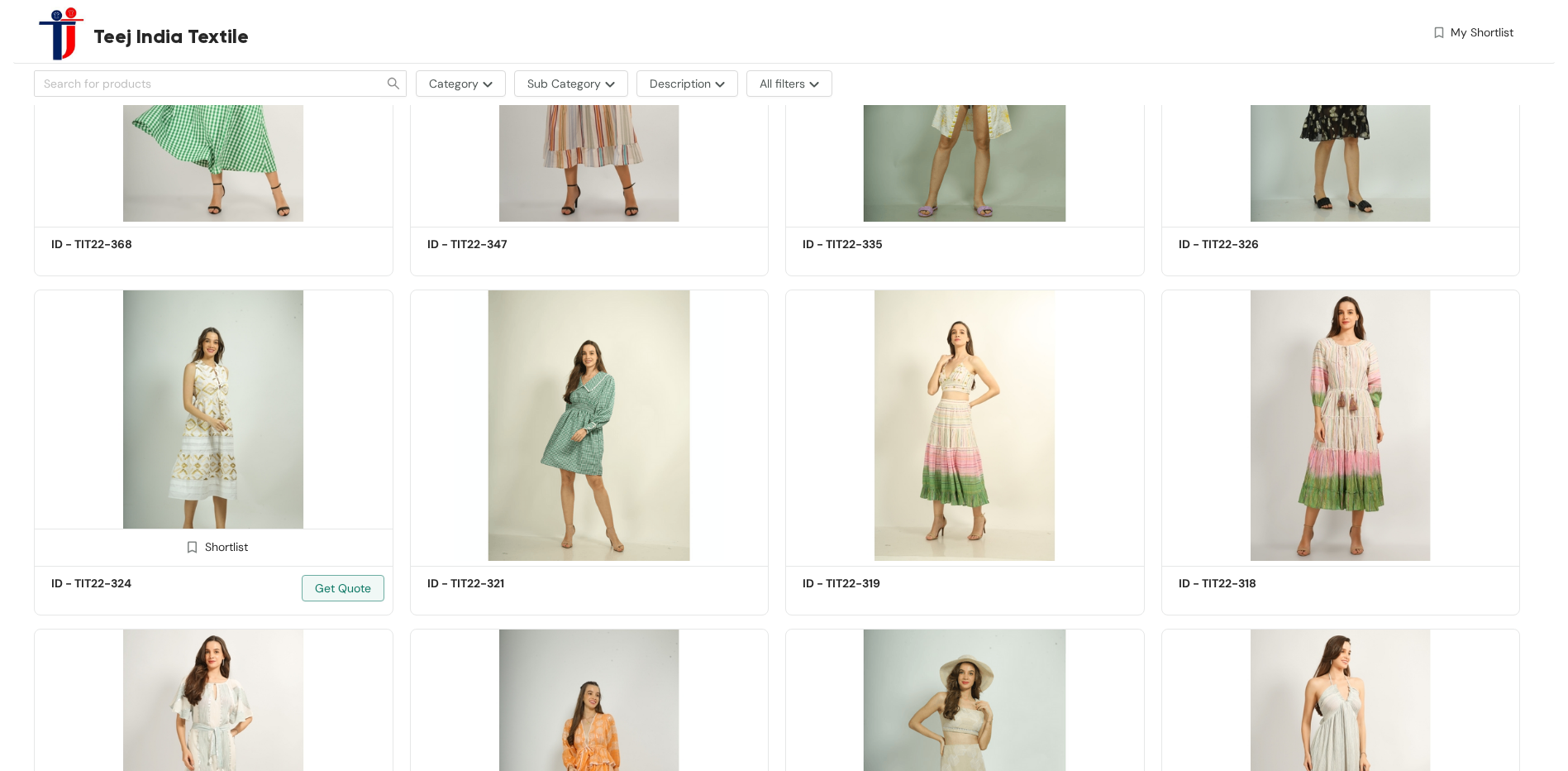
click at [300, 431] on img at bounding box center [214, 425] width 360 height 272
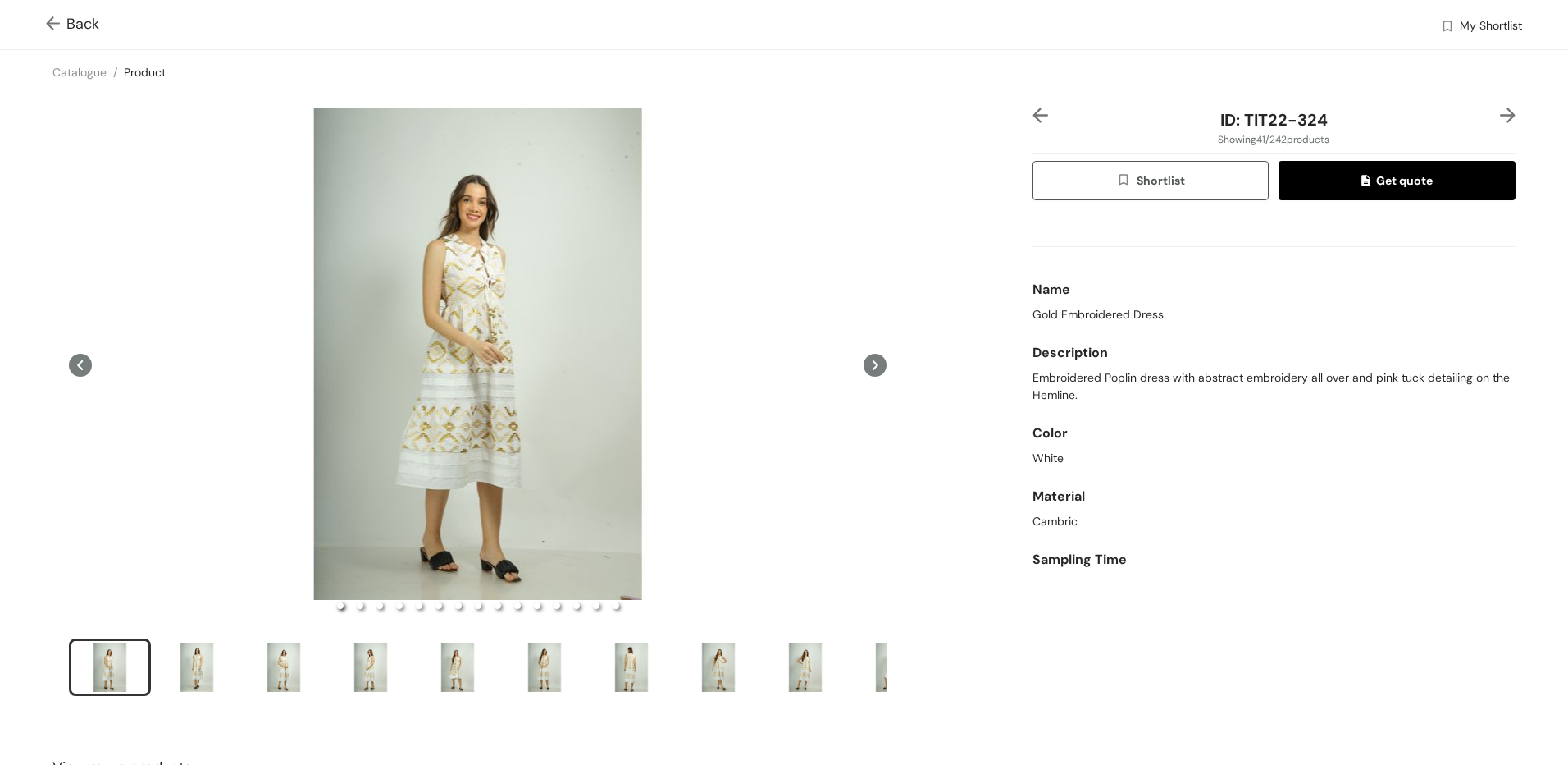
click at [1391, 177] on span "Get quote" at bounding box center [1397, 180] width 71 height 18
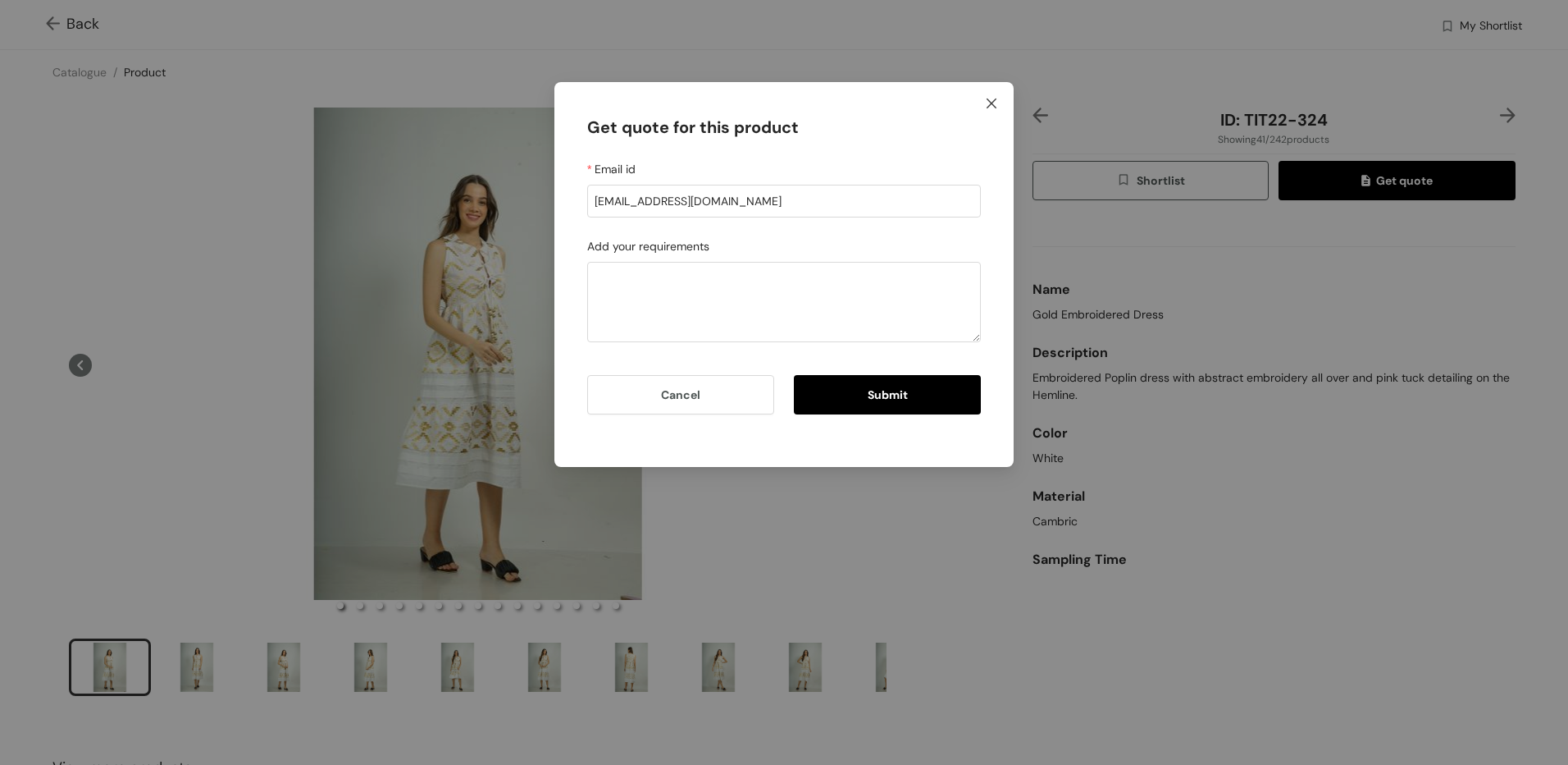
click at [999, 99] on span "Close" at bounding box center [992, 104] width 45 height 45
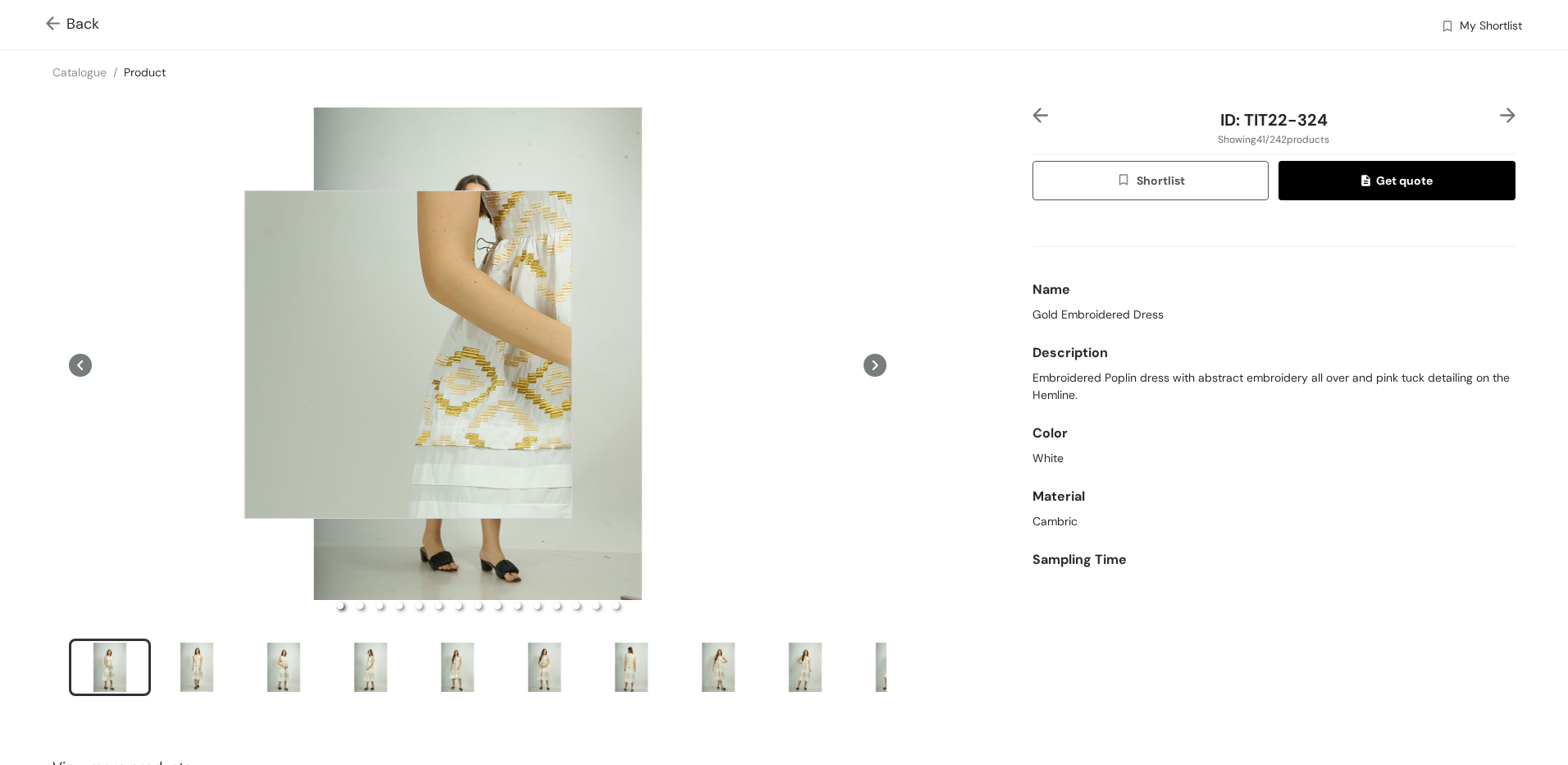
click at [409, 354] on div at bounding box center [408, 354] width 328 height 328
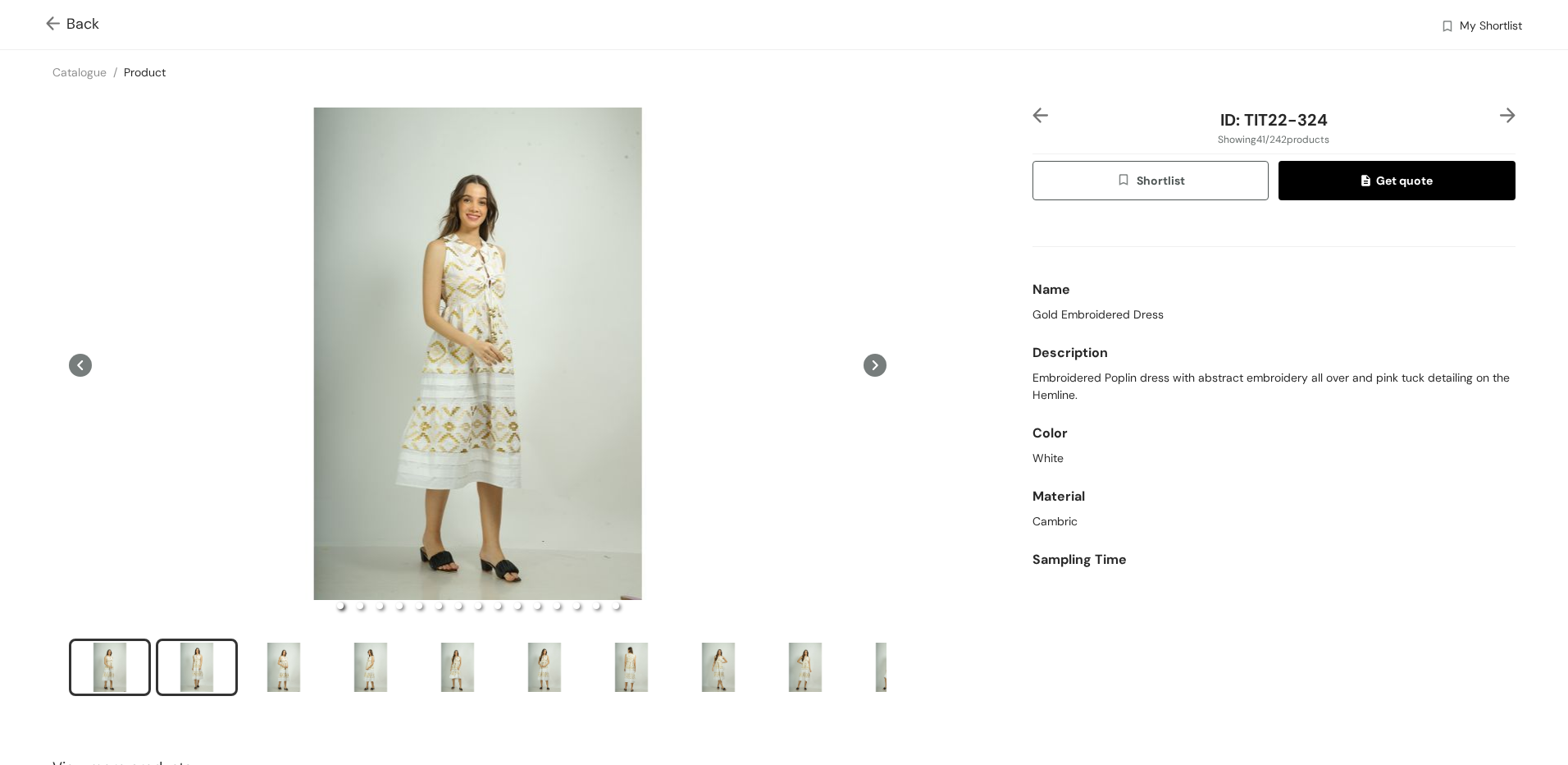
click at [198, 676] on div "slide item 2" at bounding box center [196, 667] width 74 height 50
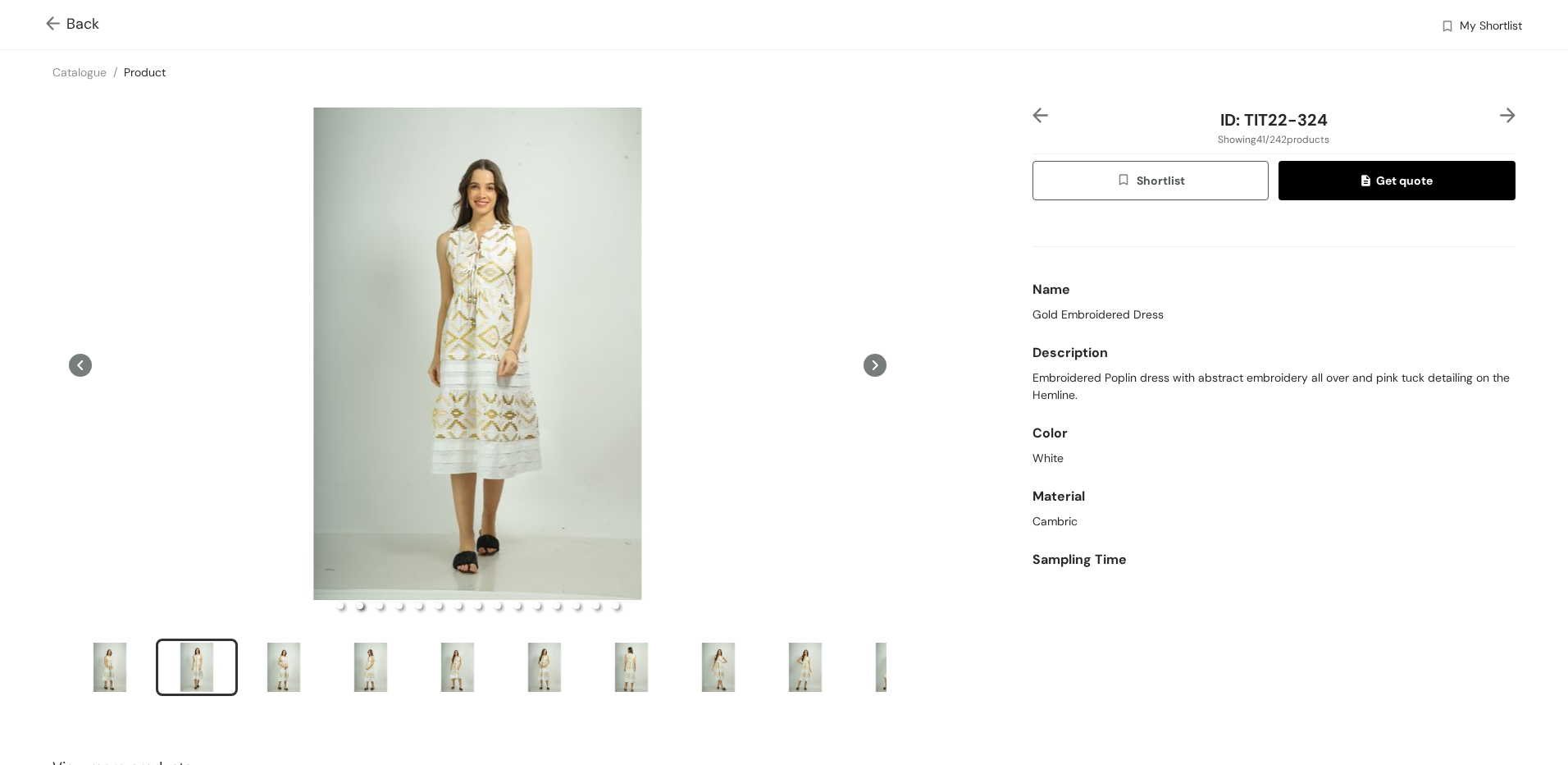
click at [60, 28] on img at bounding box center [55, 25] width 20 height 18
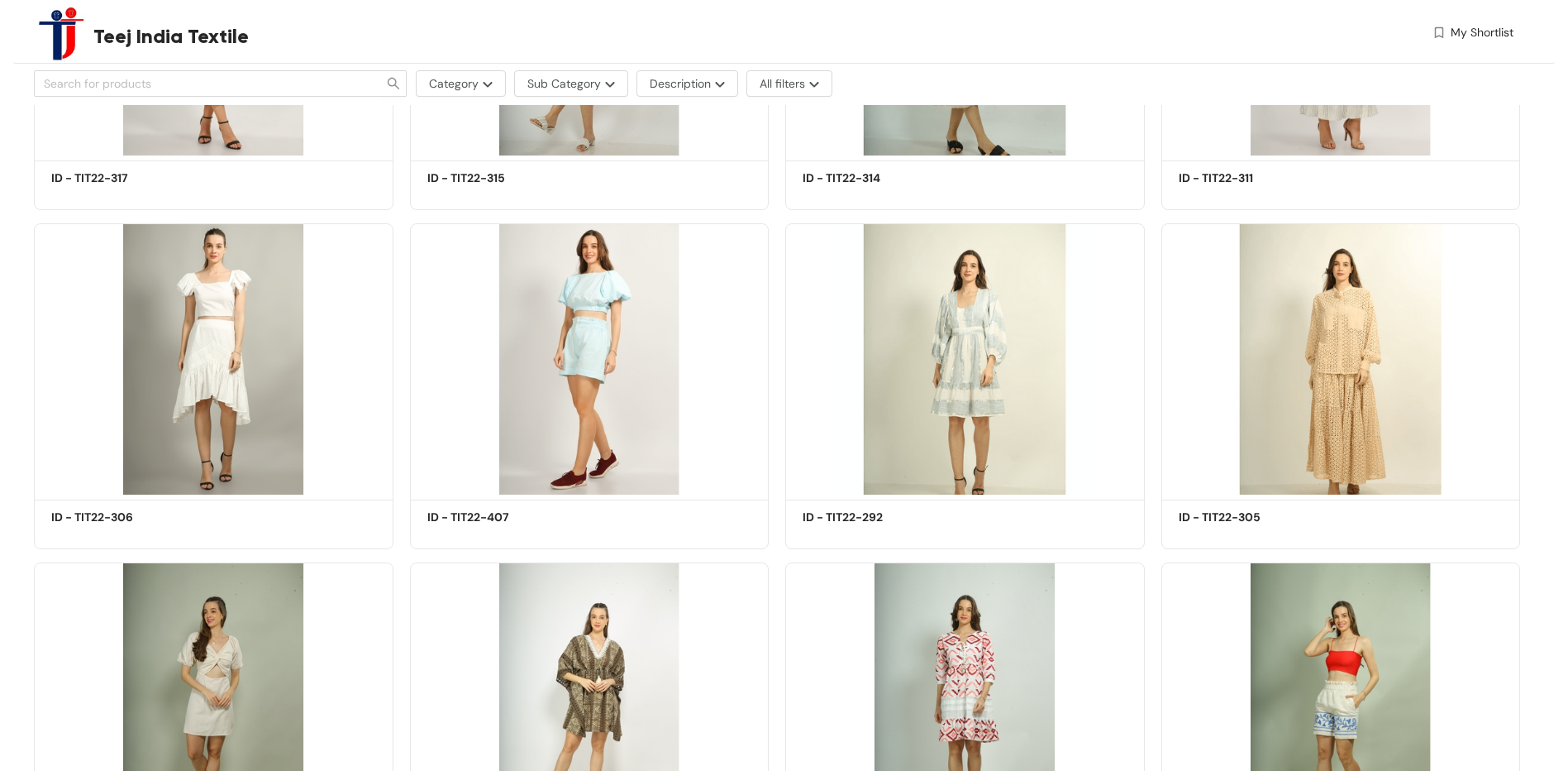
scroll to position [4754, 0]
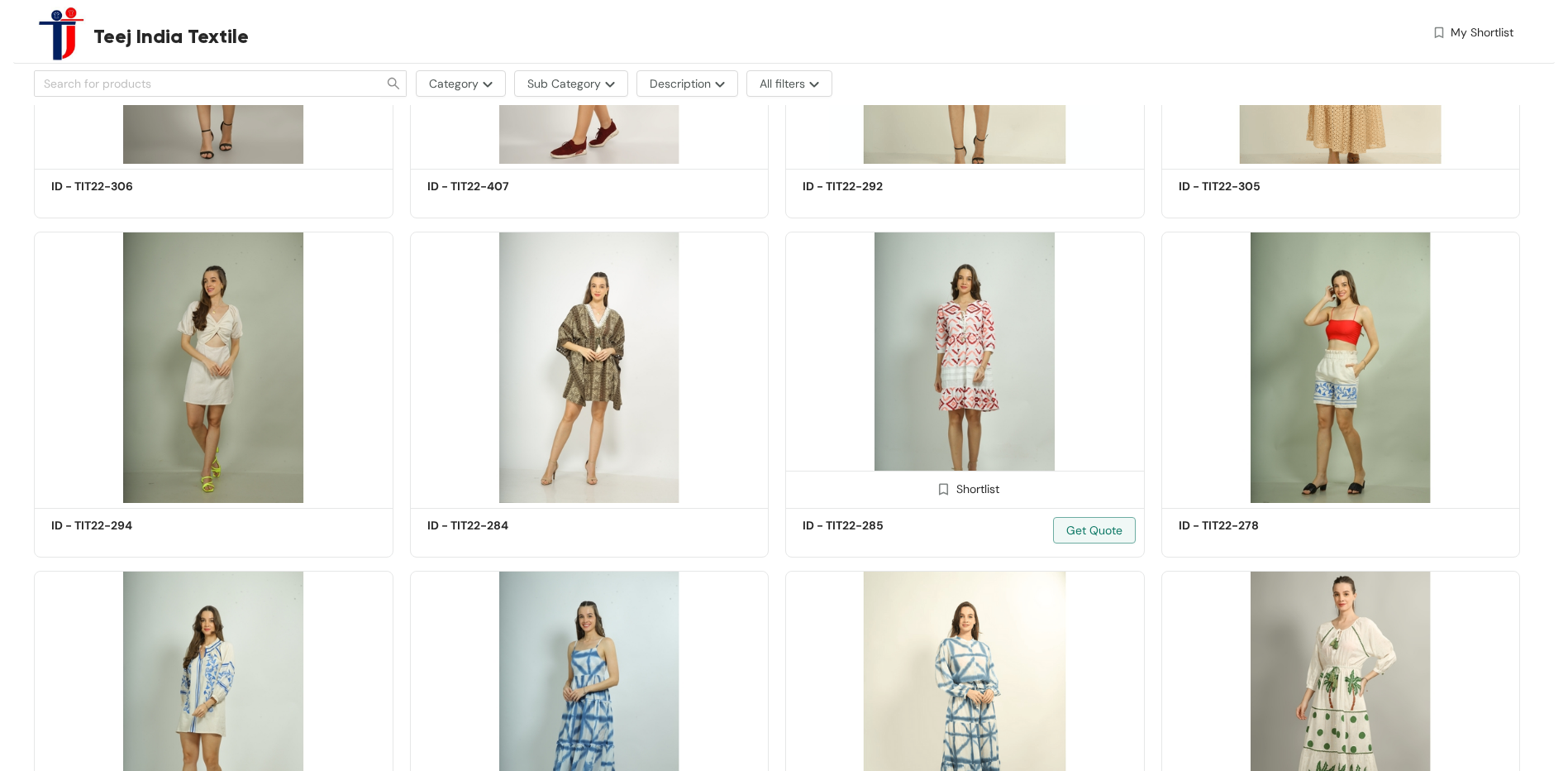
click at [936, 369] on img at bounding box center [965, 367] width 360 height 272
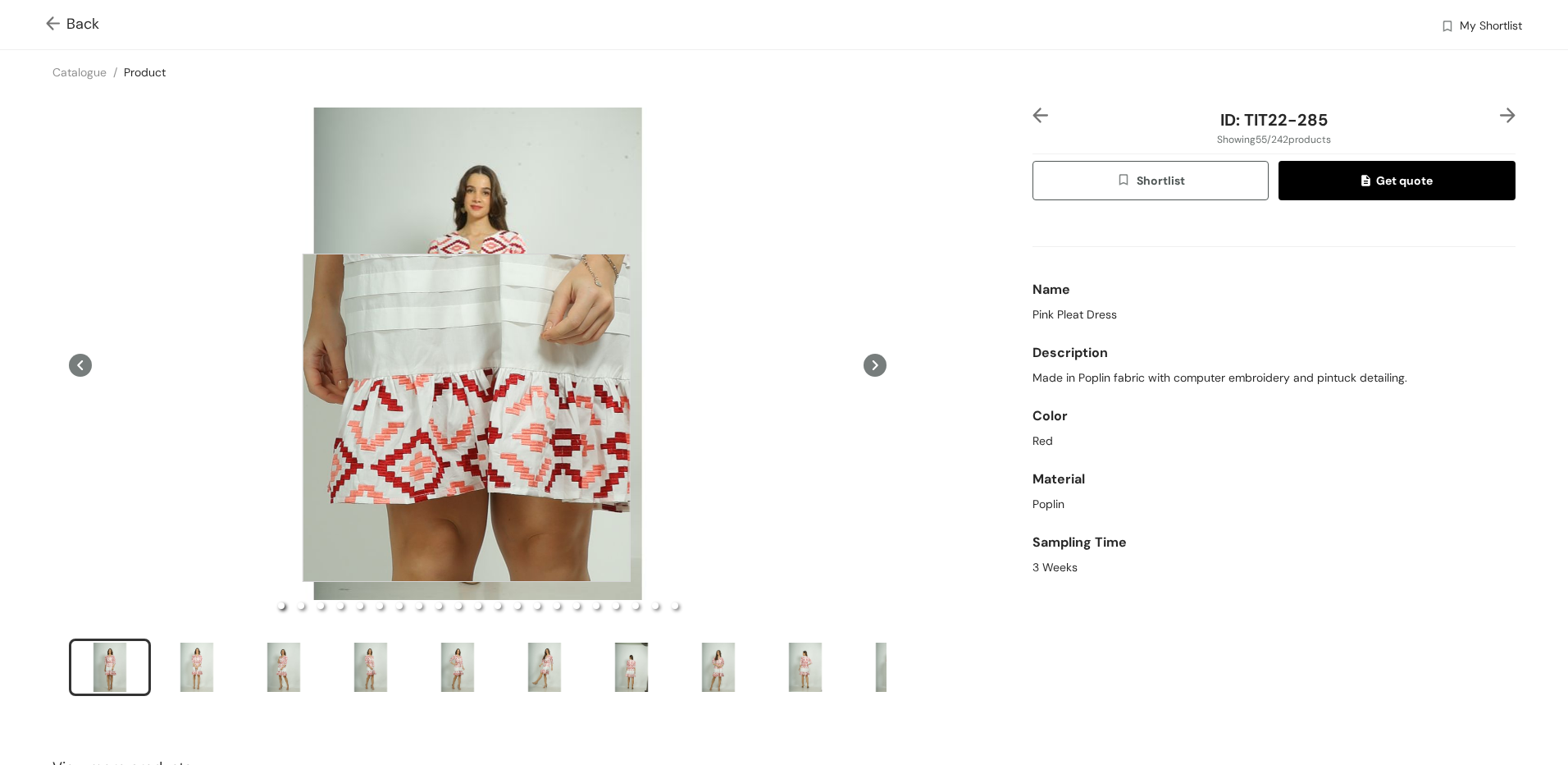
click at [457, 432] on div at bounding box center [466, 418] width 328 height 328
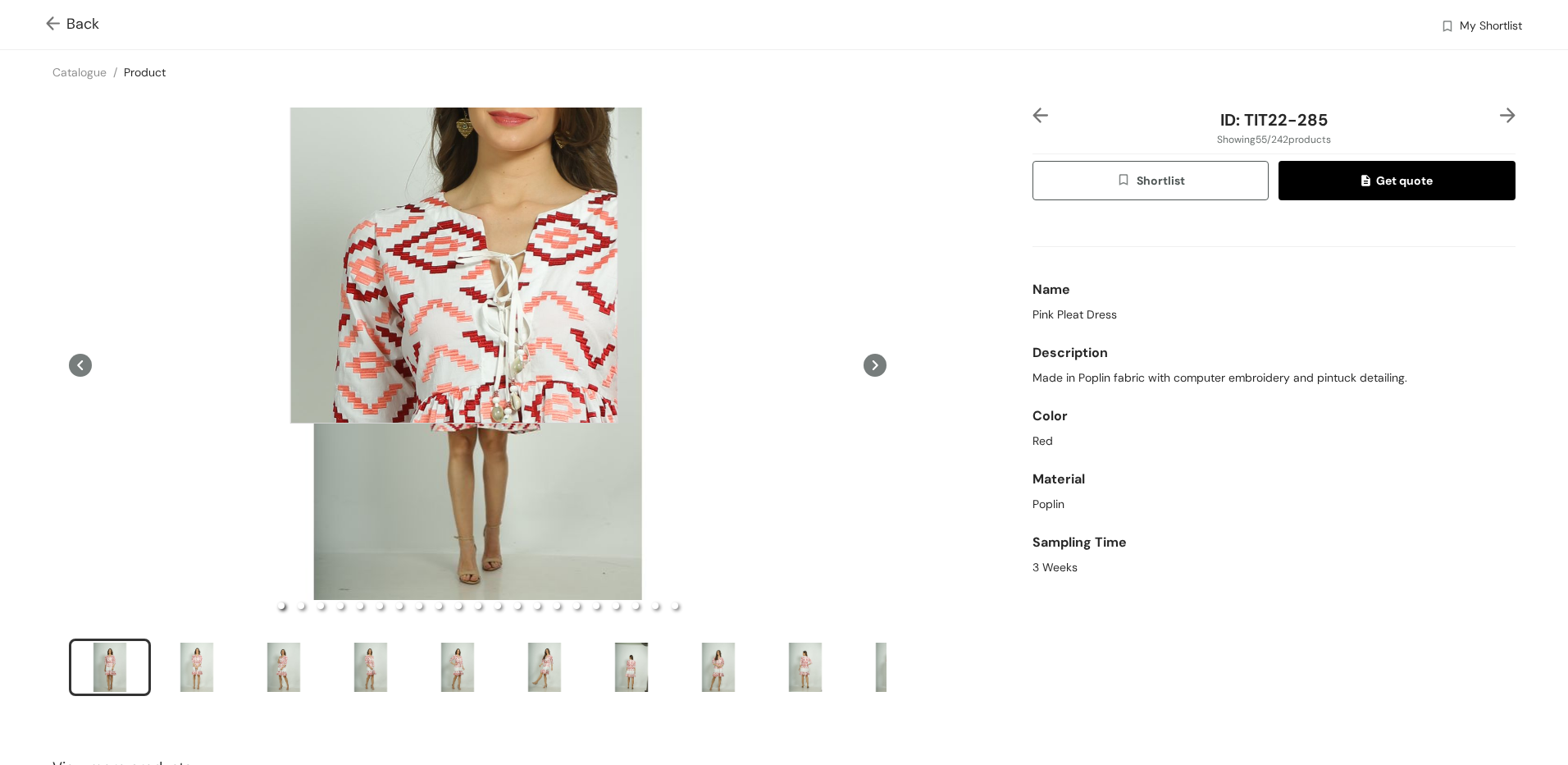
click at [454, 259] on div at bounding box center [453, 259] width 328 height 328
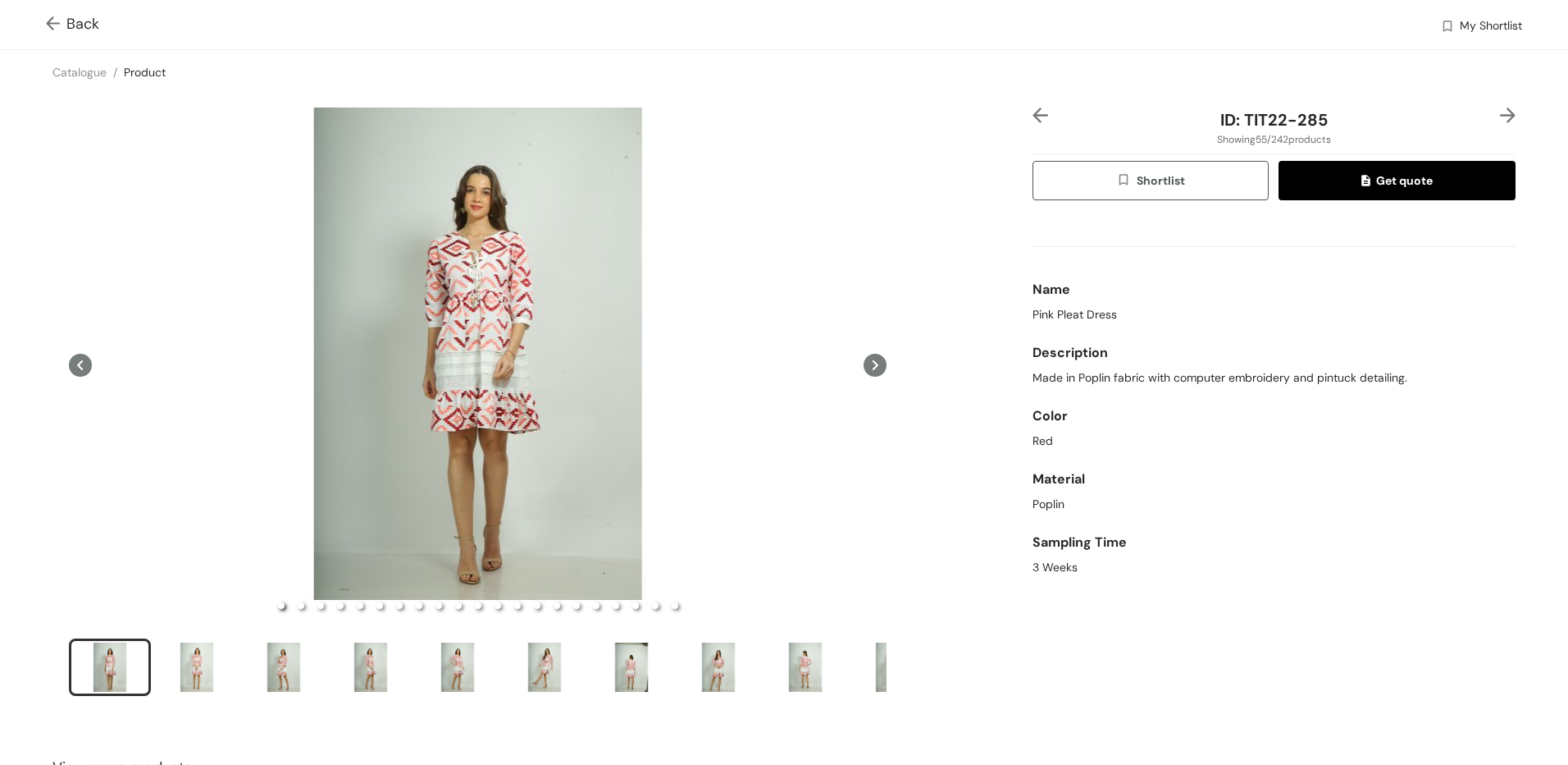
drag, startPoint x: 45, startPoint y: 25, endPoint x: 89, endPoint y: 45, distance: 48.3
click at [45, 25] on div "Back My Shortlist" at bounding box center [784, 24] width 1568 height 50
click at [60, 15] on span at bounding box center [55, 23] width 20 height 19
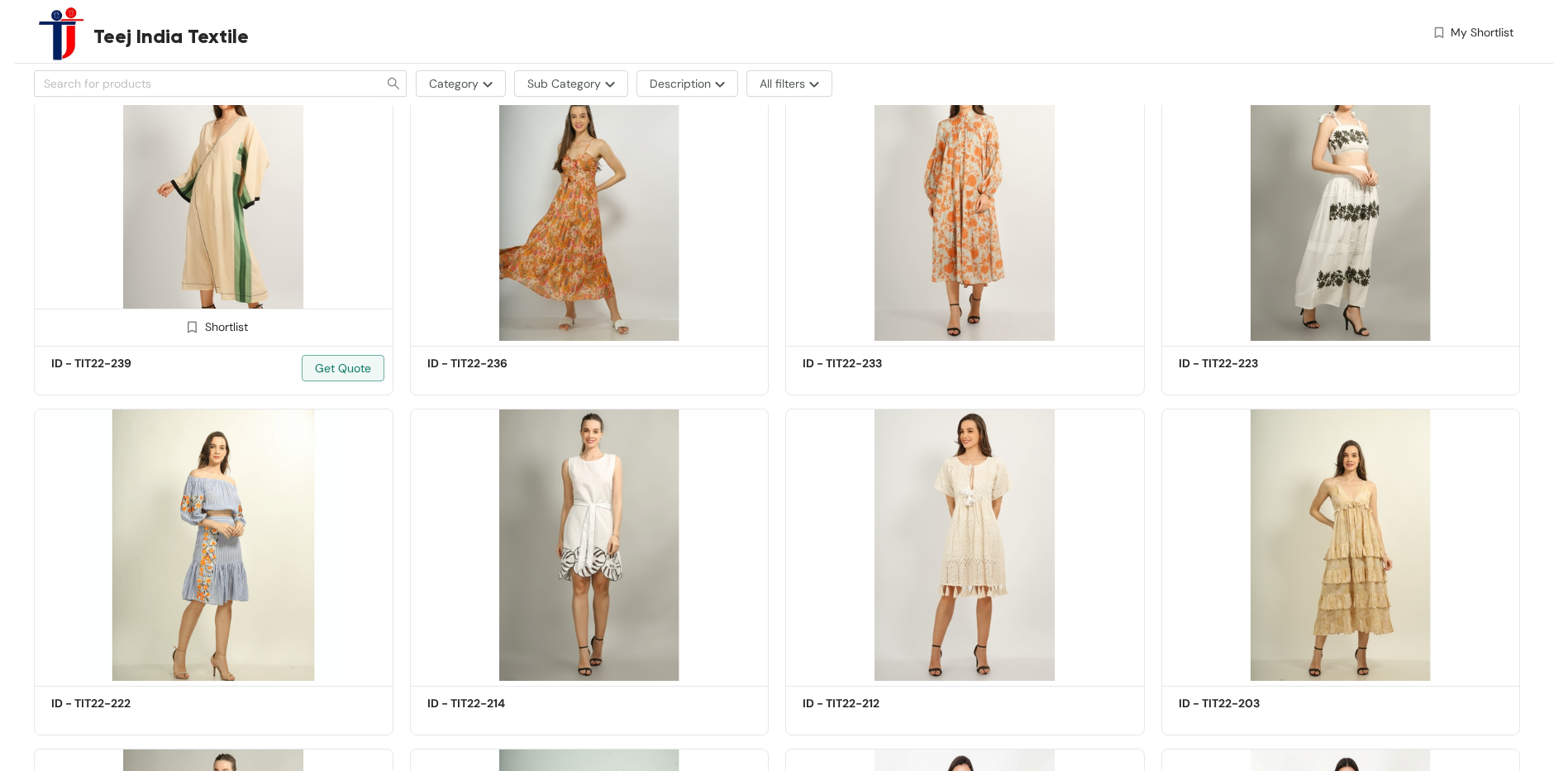
scroll to position [5934, 0]
click at [227, 229] on img at bounding box center [214, 204] width 360 height 272
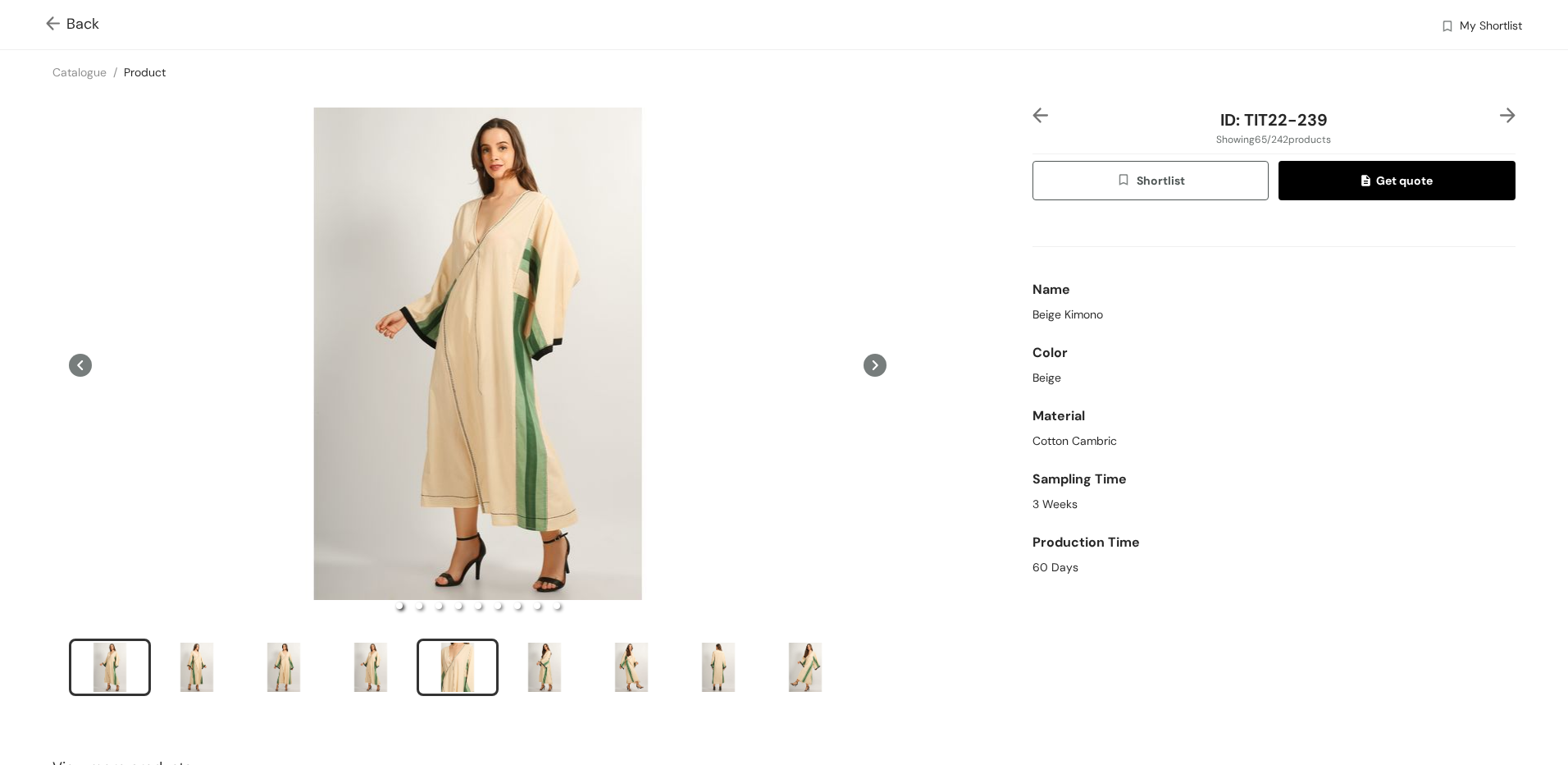
click at [471, 662] on div "slide item 5" at bounding box center [458, 667] width 74 height 50
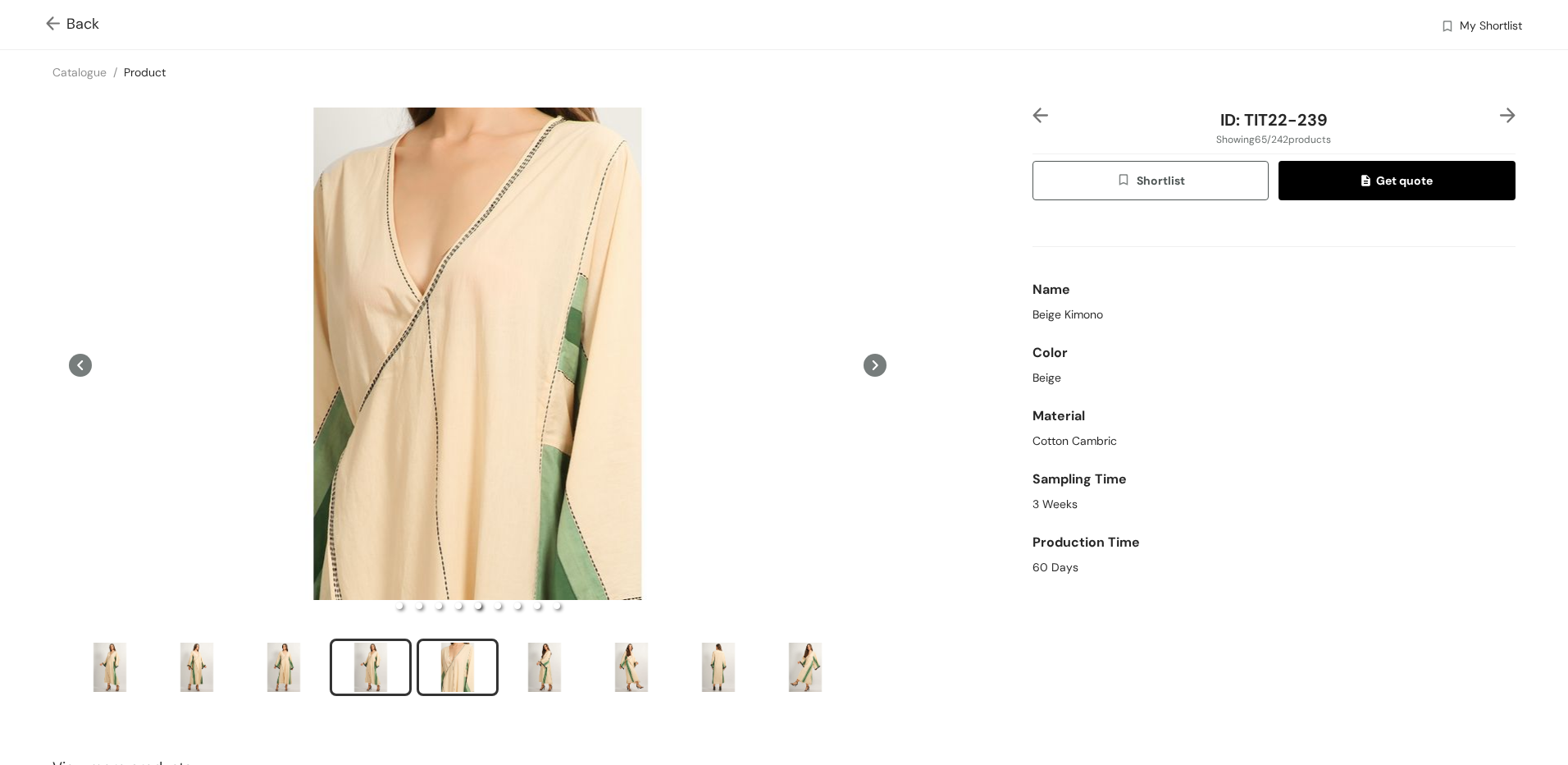
click at [374, 658] on div "slide item 4" at bounding box center [371, 667] width 74 height 50
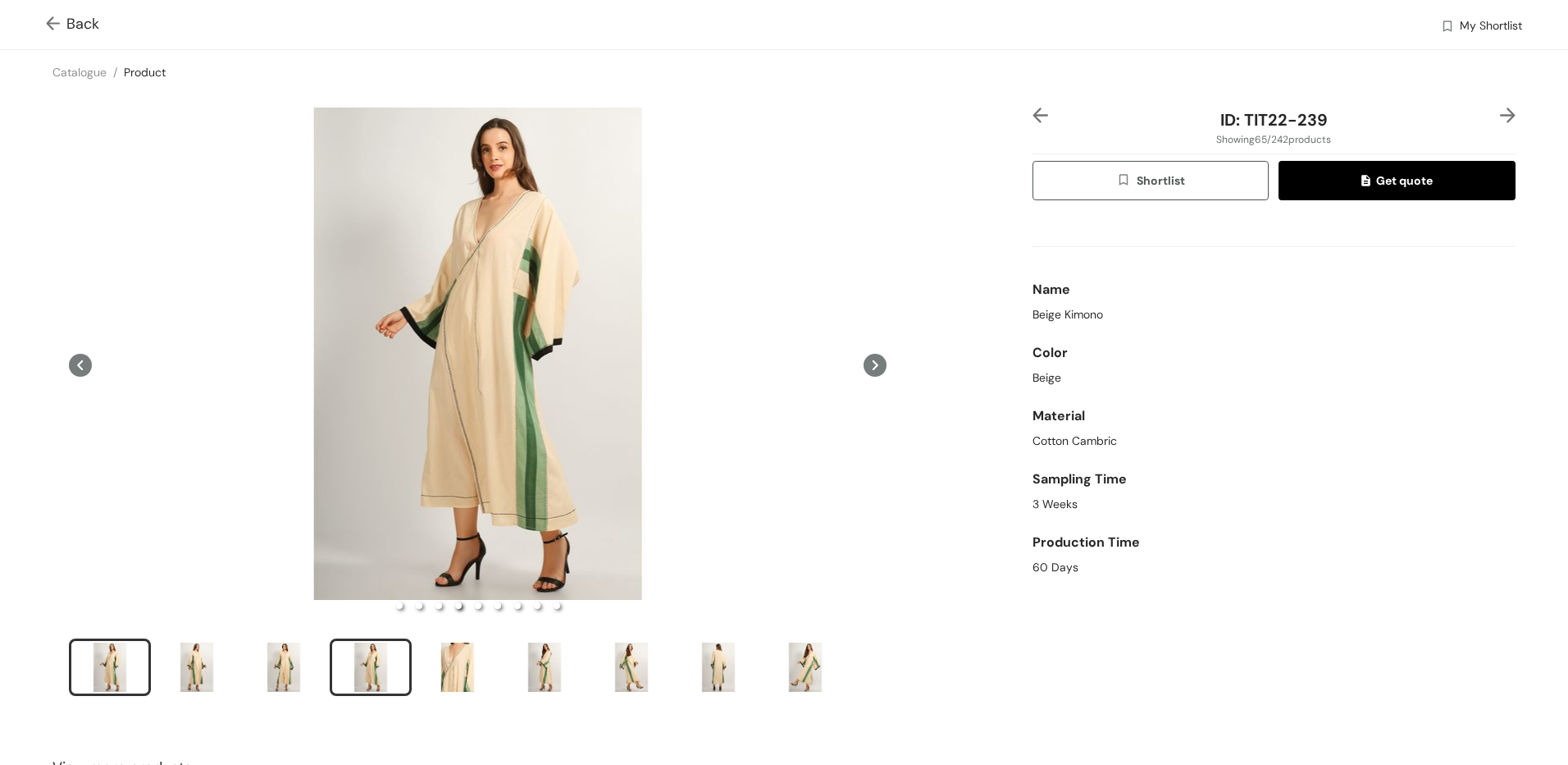
click at [105, 673] on div "slide item 1" at bounding box center [110, 667] width 74 height 50
click at [62, 28] on img at bounding box center [55, 25] width 20 height 18
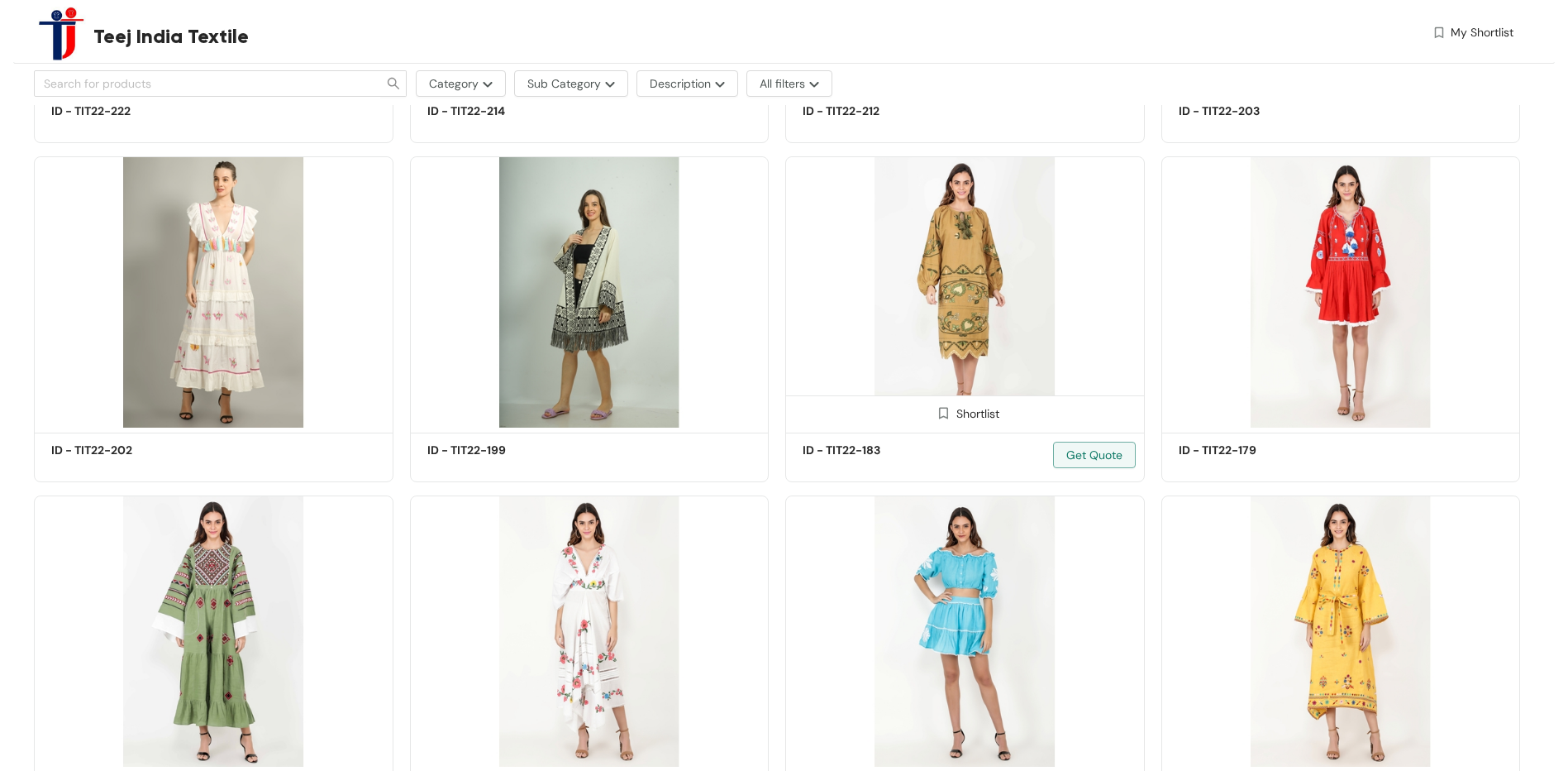
scroll to position [6535, 0]
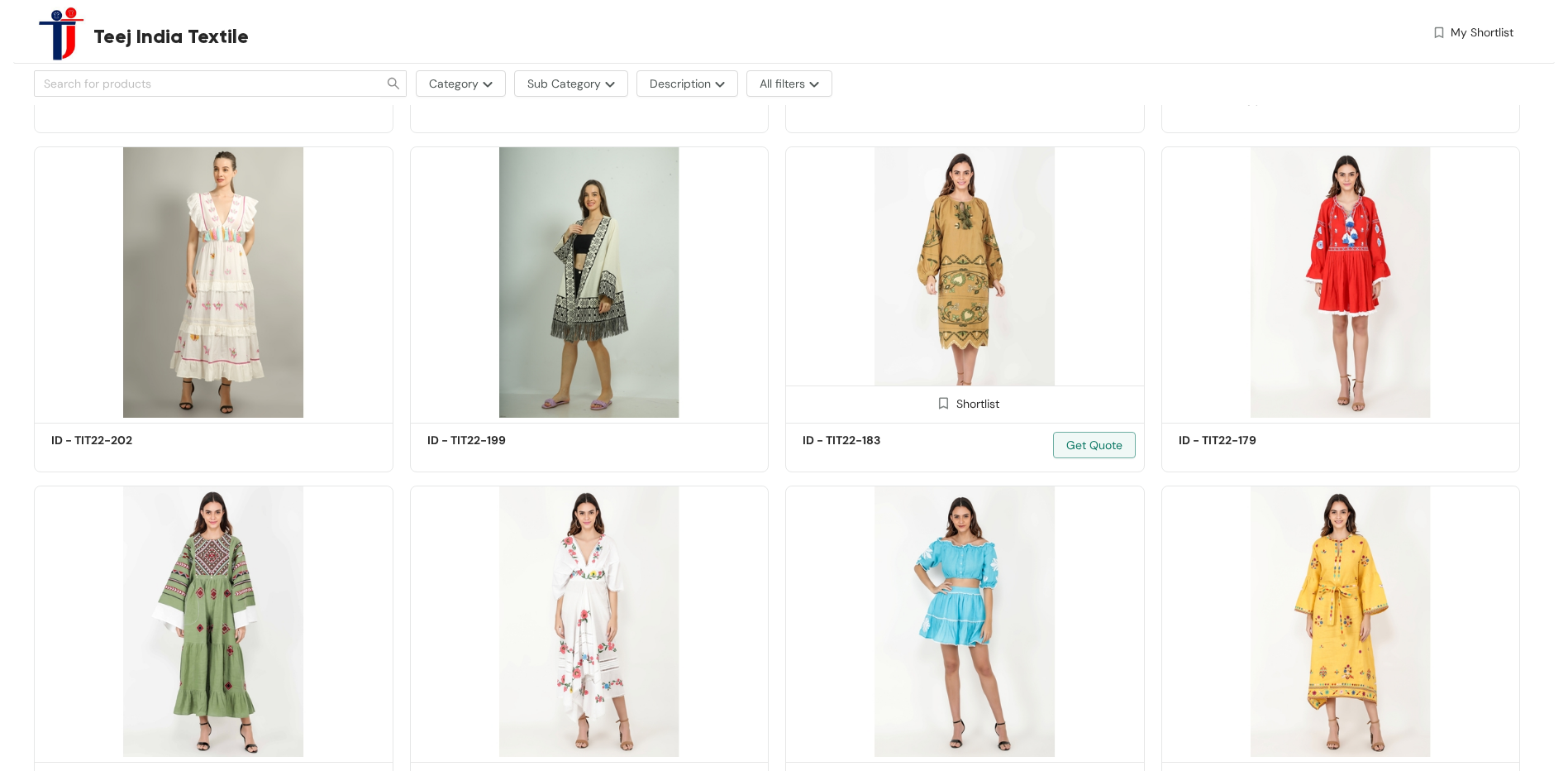
click at [1054, 254] on img at bounding box center [965, 282] width 360 height 272
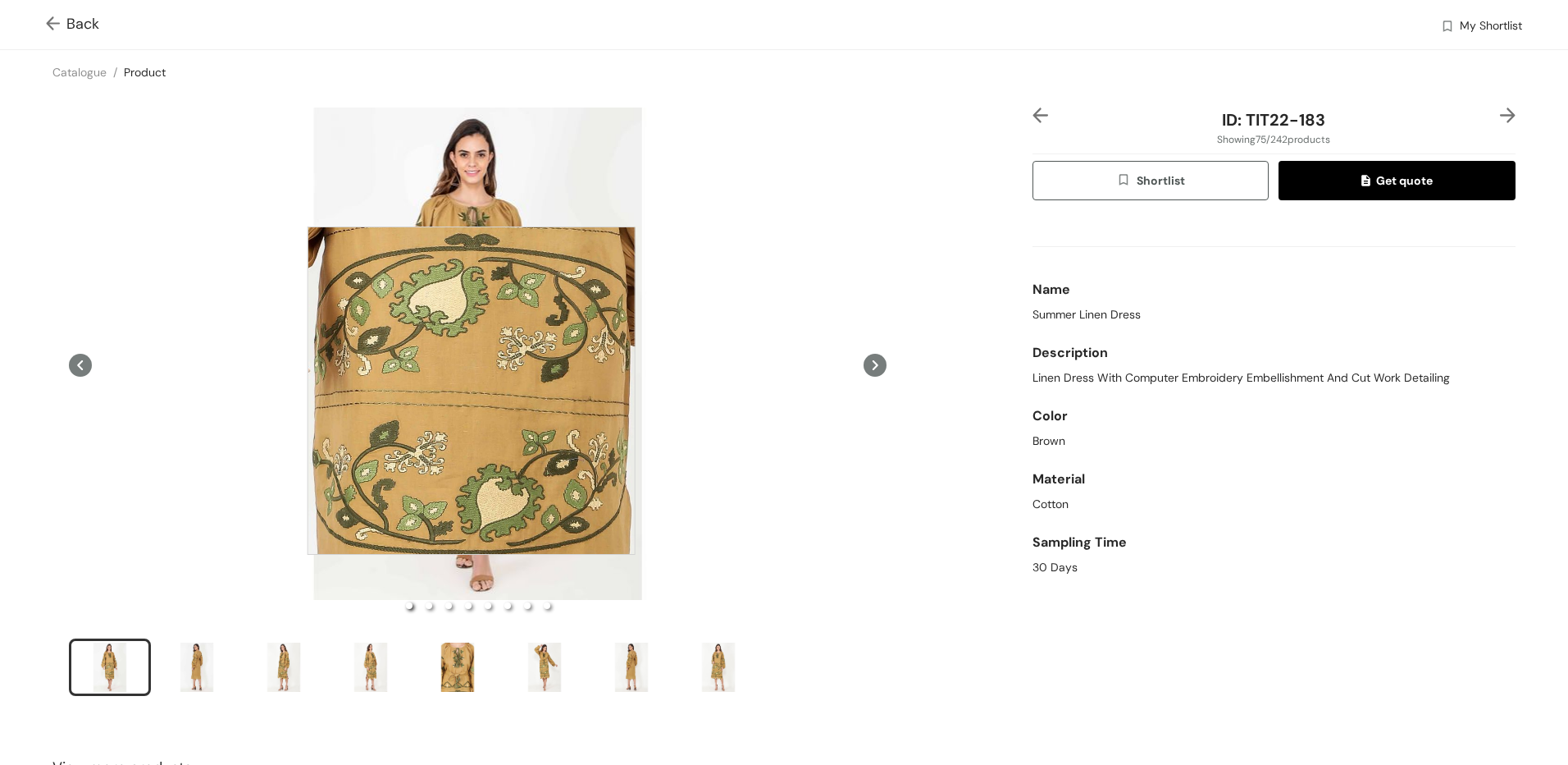
click at [472, 390] on div at bounding box center [471, 390] width 328 height 328
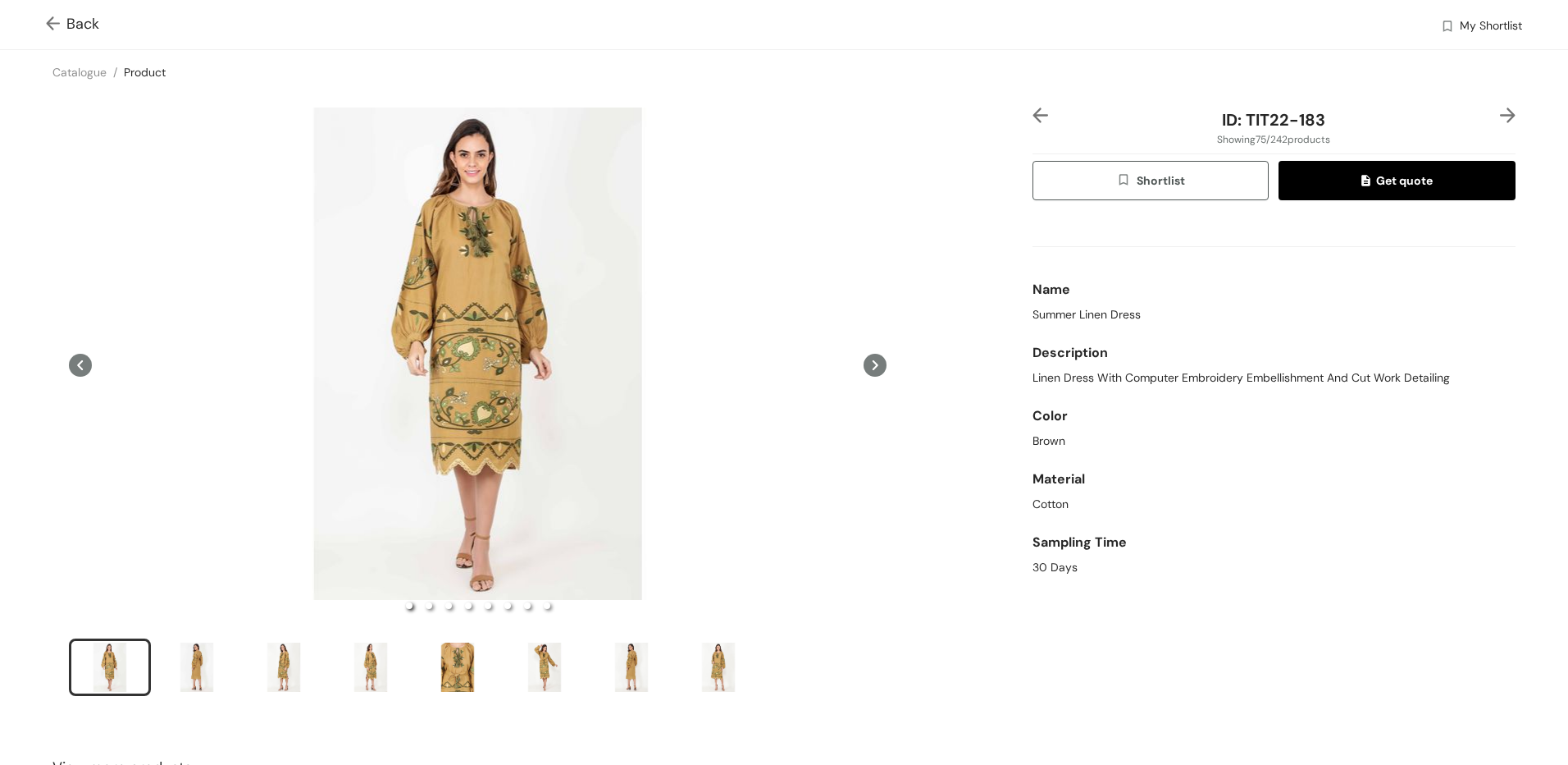
click at [55, 18] on img at bounding box center [55, 25] width 20 height 18
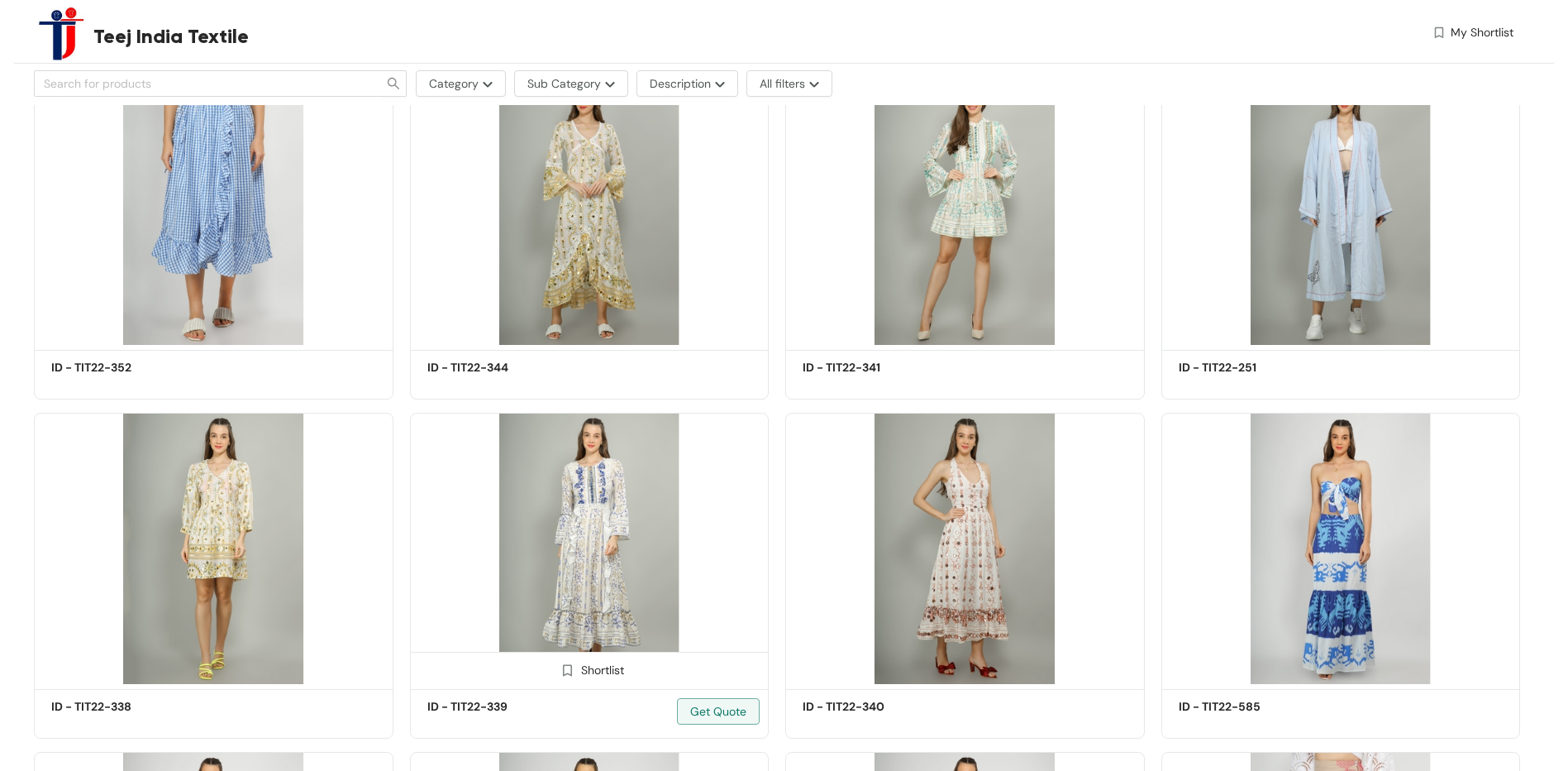
scroll to position [19106, 0]
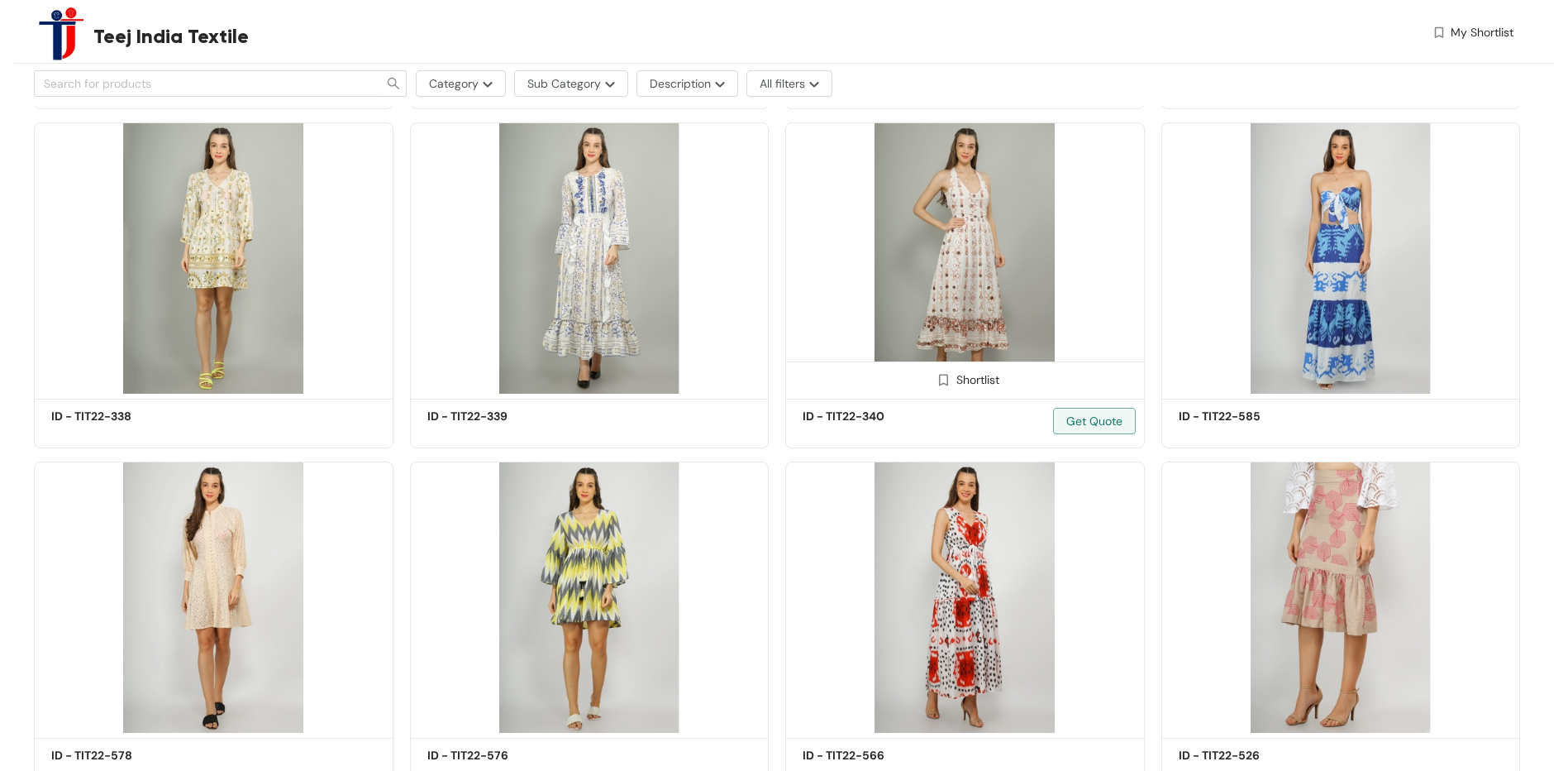
click at [952, 321] on img at bounding box center [965, 258] width 360 height 272
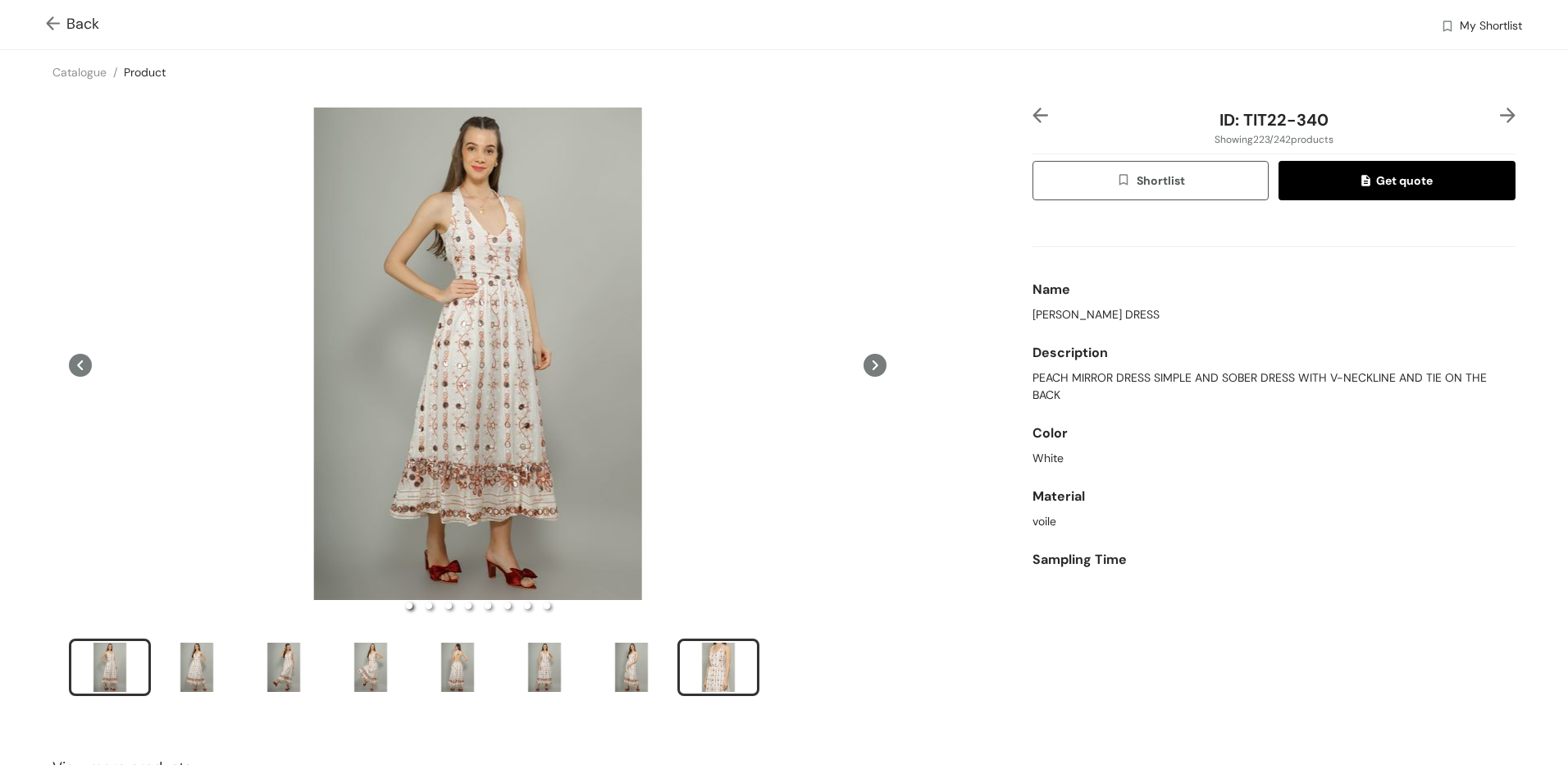
click at [719, 651] on div "slide item 8" at bounding box center [719, 667] width 74 height 50
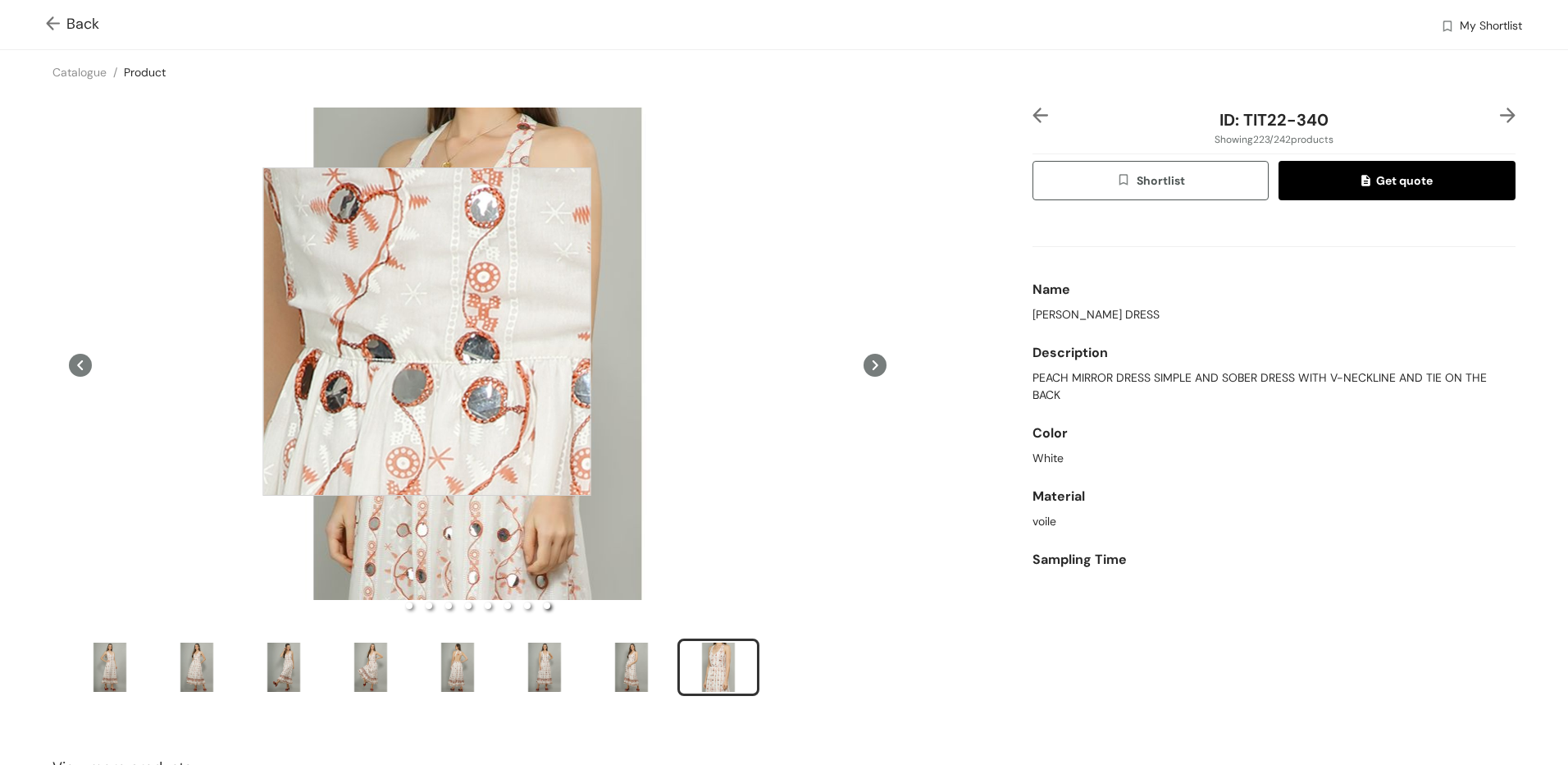
click at [426, 332] on div at bounding box center [426, 331] width 328 height 328
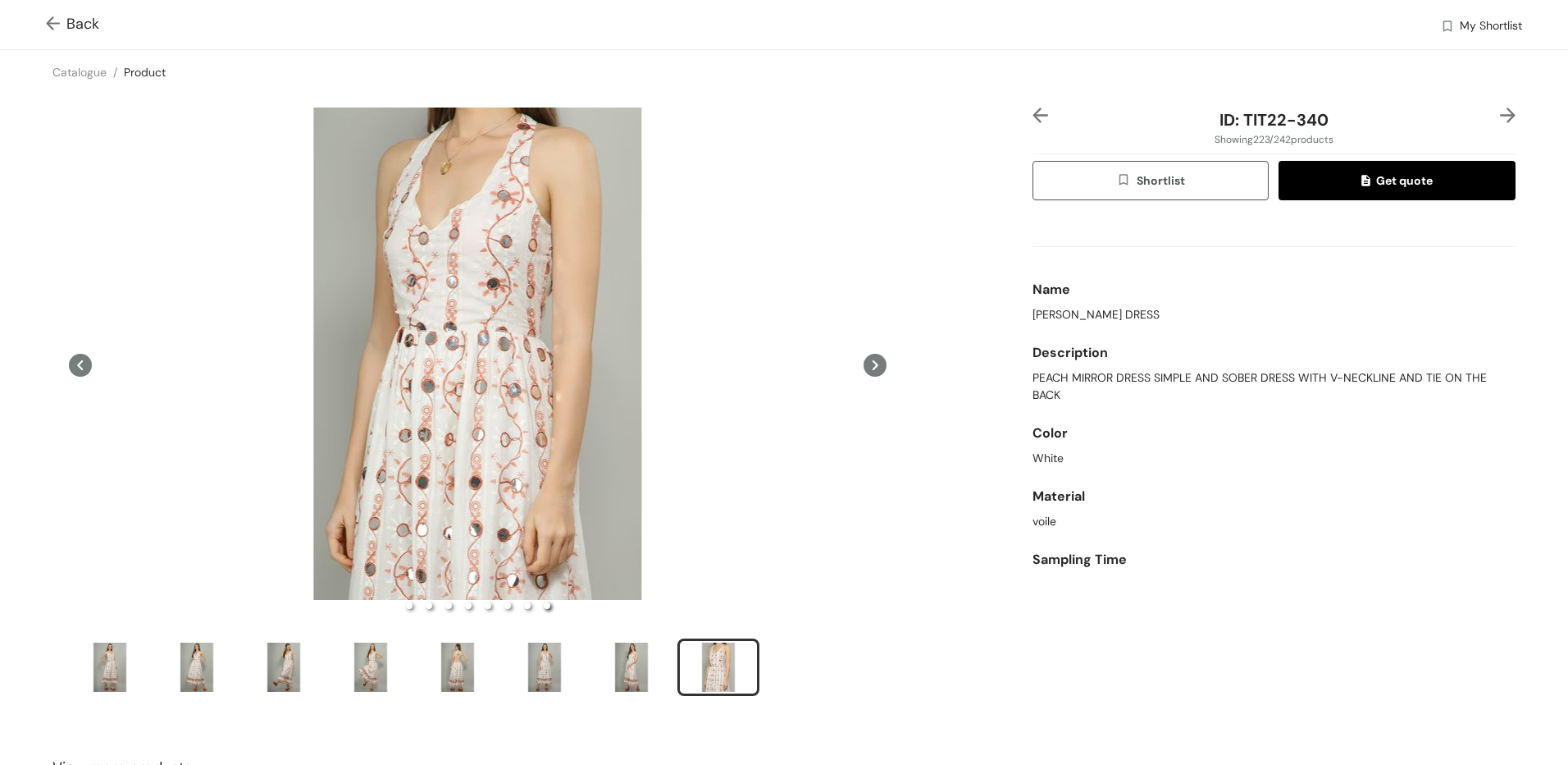
click at [58, 21] on img at bounding box center [55, 25] width 20 height 18
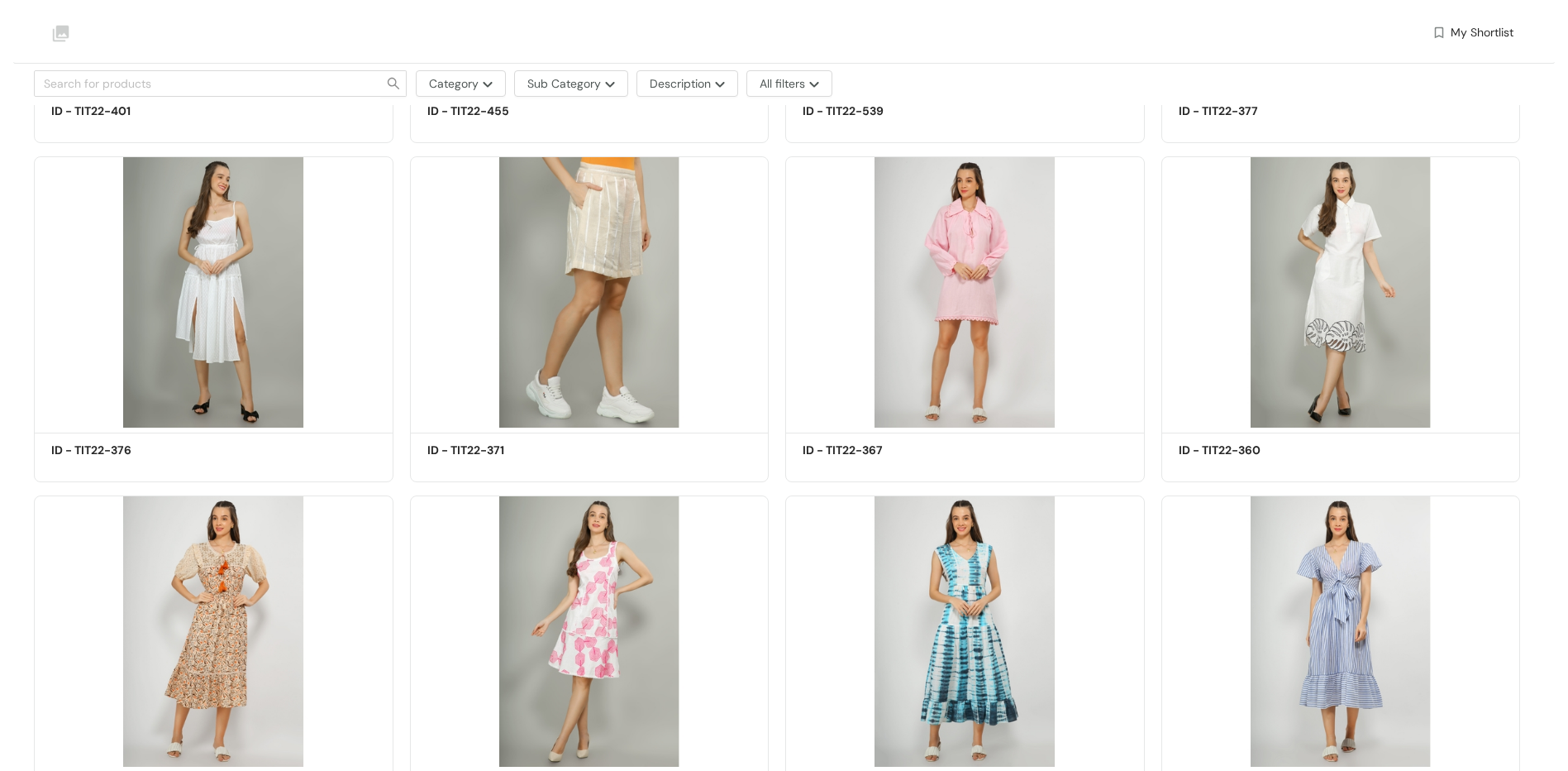
scroll to position [19106, 0]
